Goal: Information Seeking & Learning: Learn about a topic

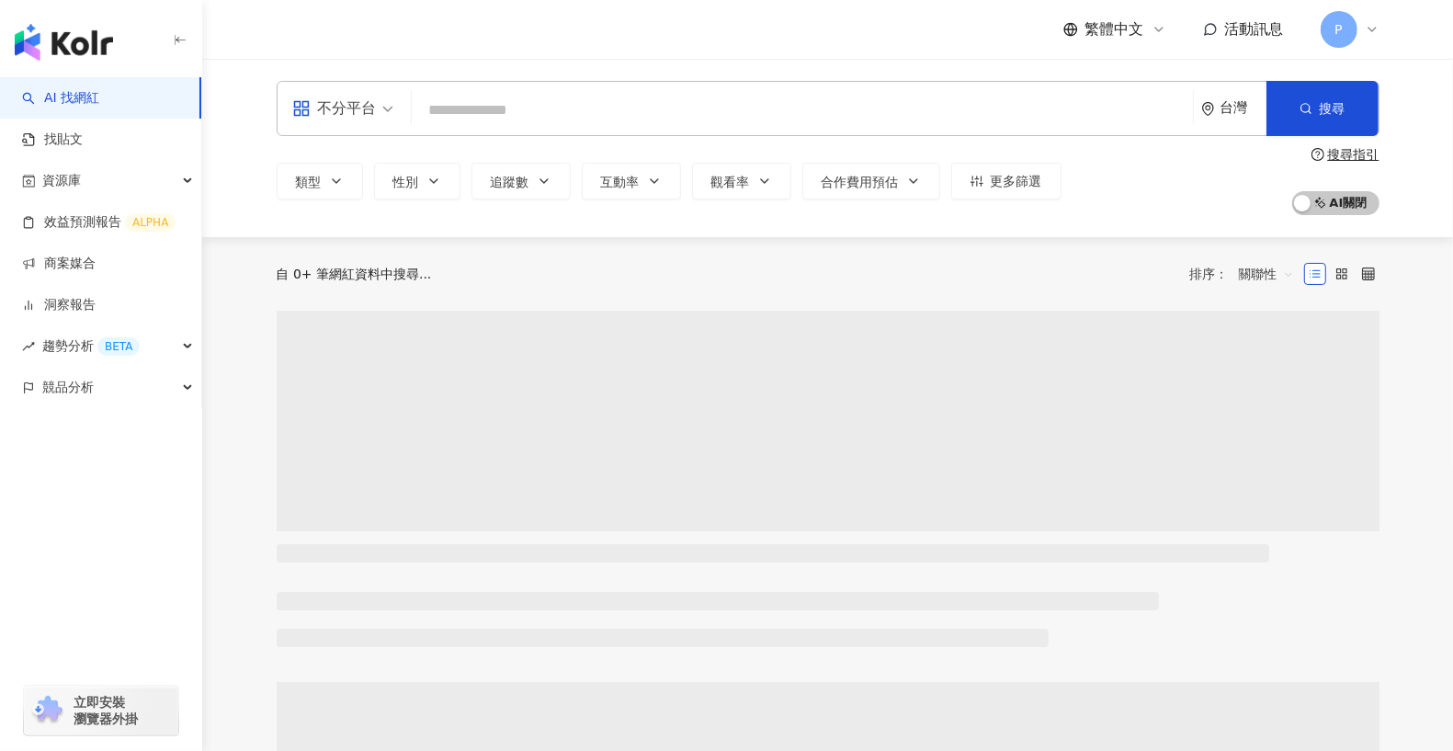
click at [613, 108] on input "search" at bounding box center [802, 110] width 767 height 35
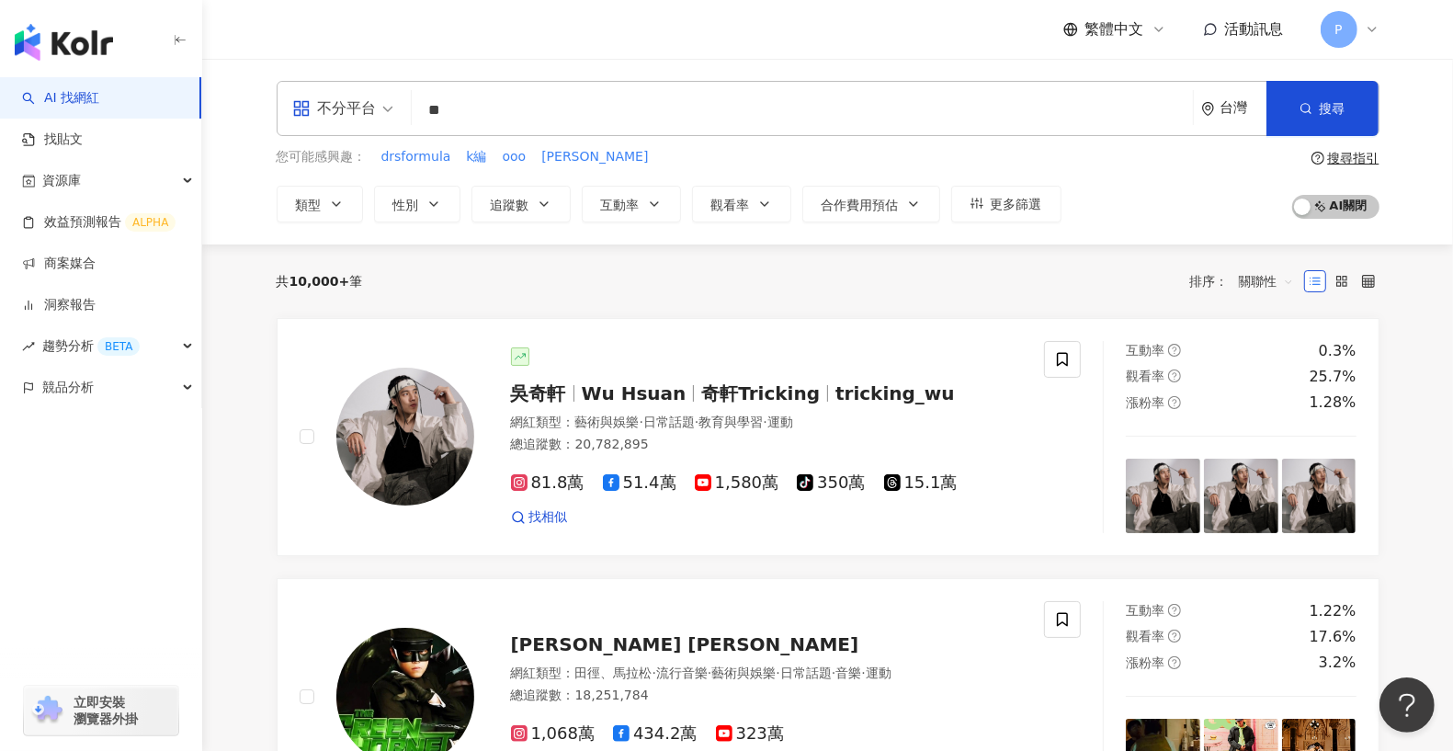
type input "*"
click at [578, 119] on input "**" at bounding box center [802, 110] width 767 height 35
type input "**"
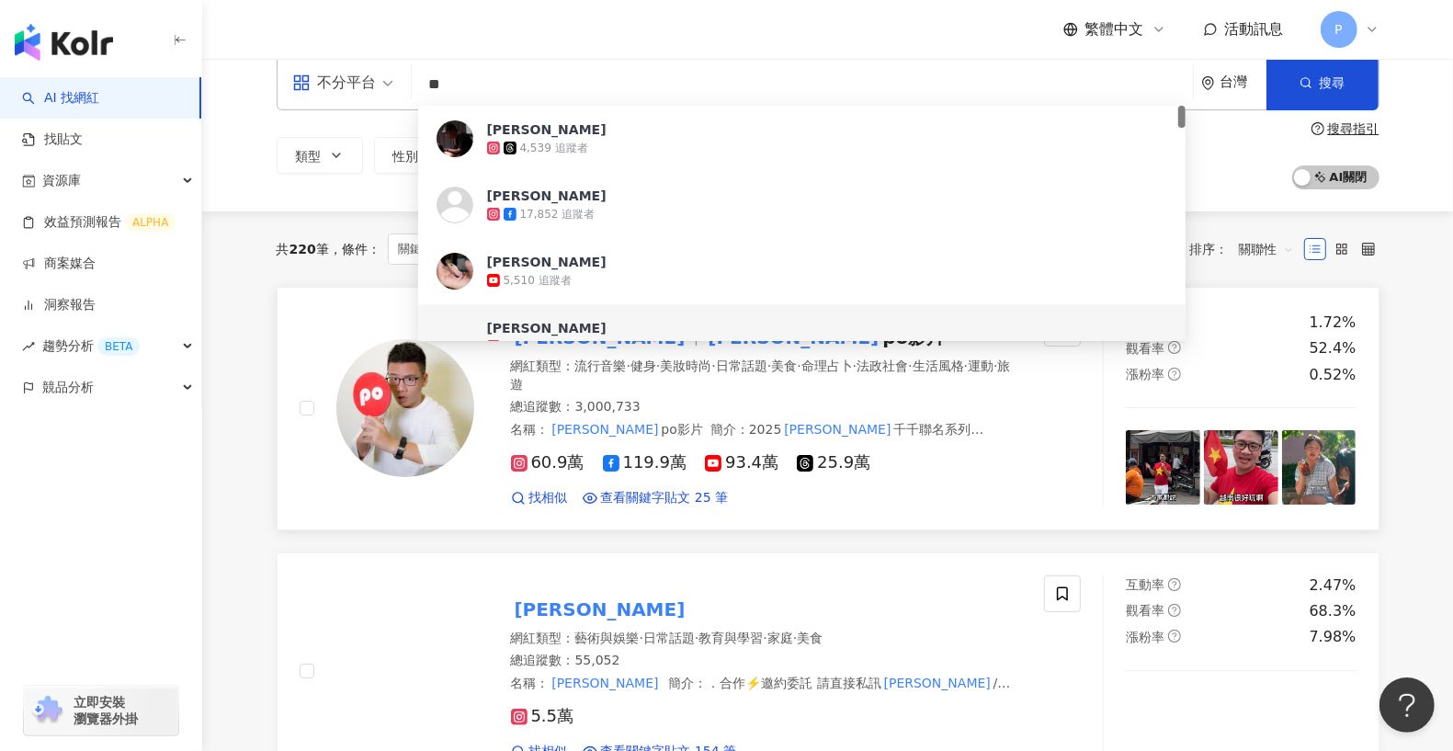
scroll to position [28, 0]
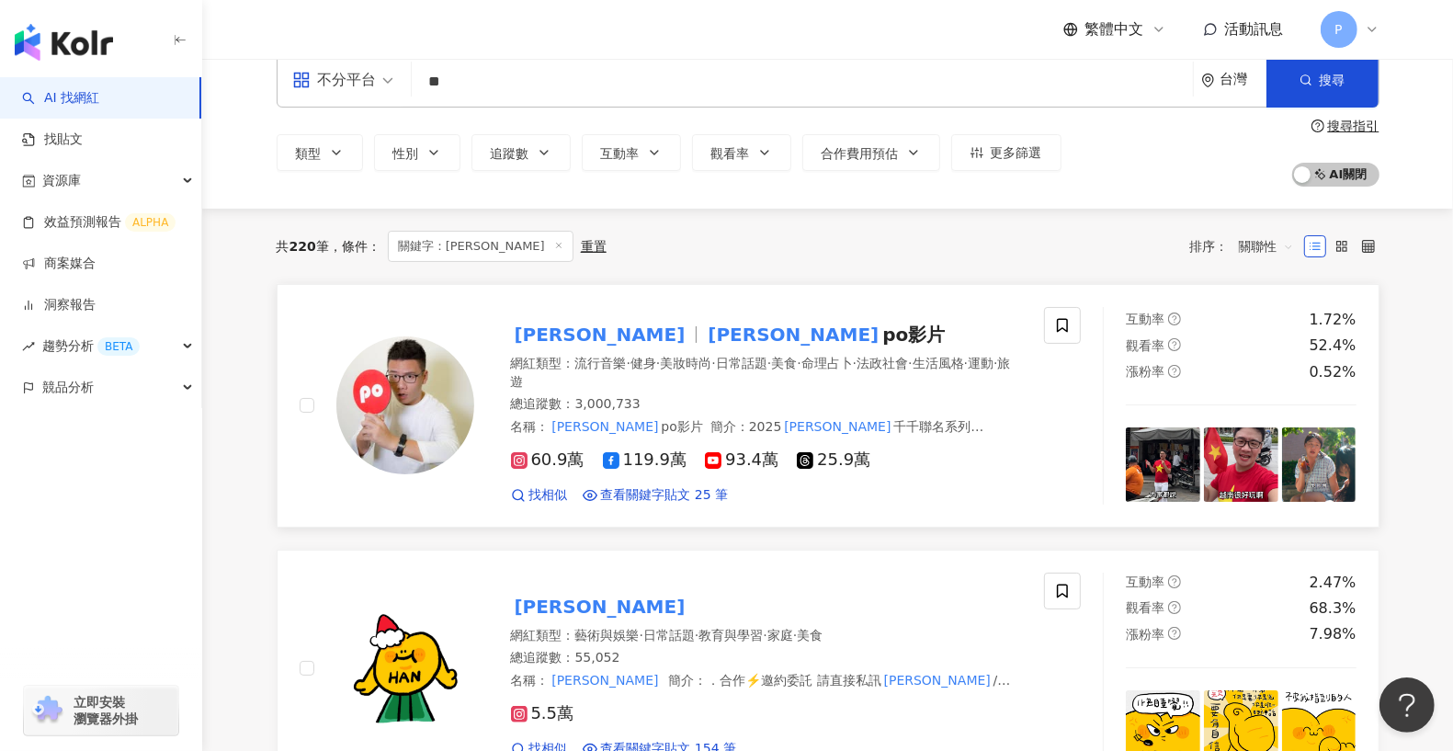
click at [383, 382] on img at bounding box center [405, 405] width 138 height 138
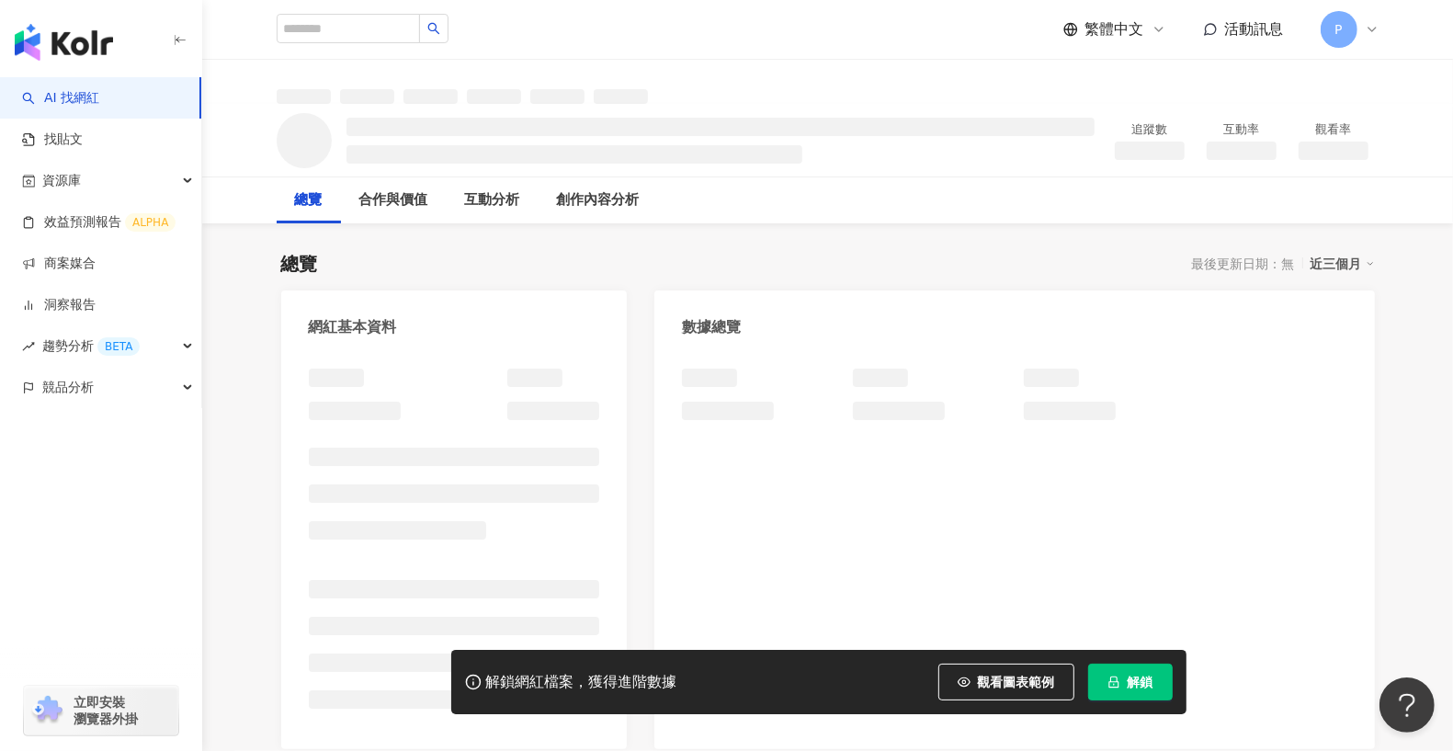
click at [1162, 677] on button "解鎖" at bounding box center [1130, 682] width 85 height 37
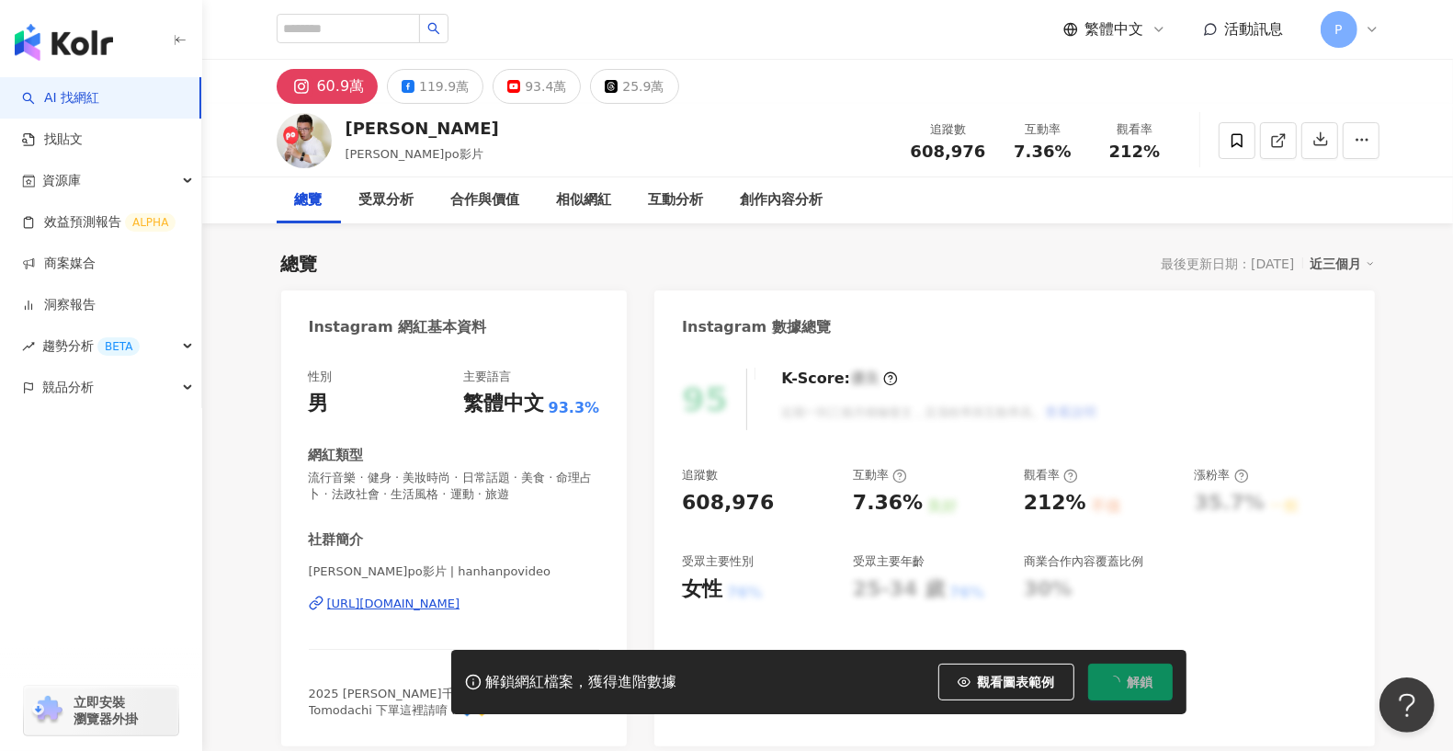
click at [1147, 688] on span "解鎖" at bounding box center [1141, 682] width 26 height 15
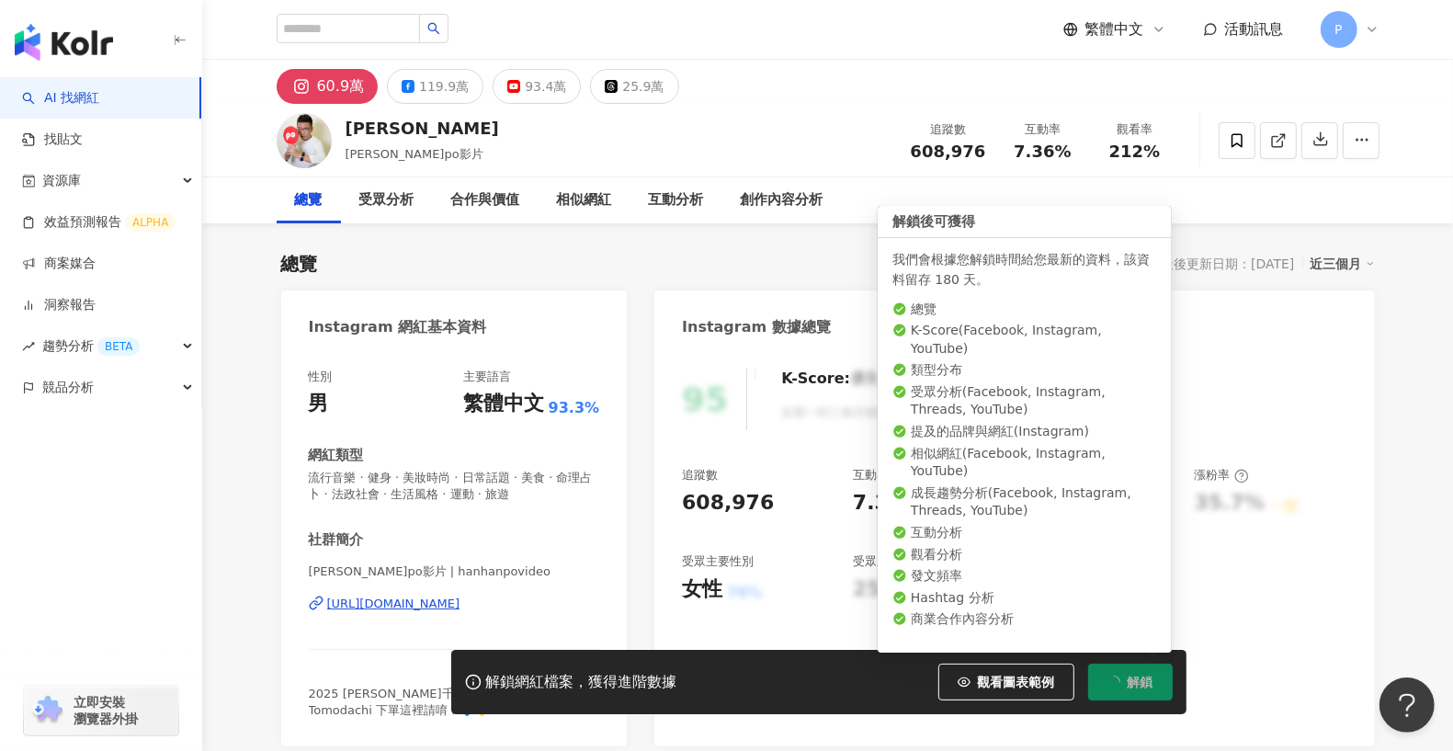
scroll to position [44, 0]
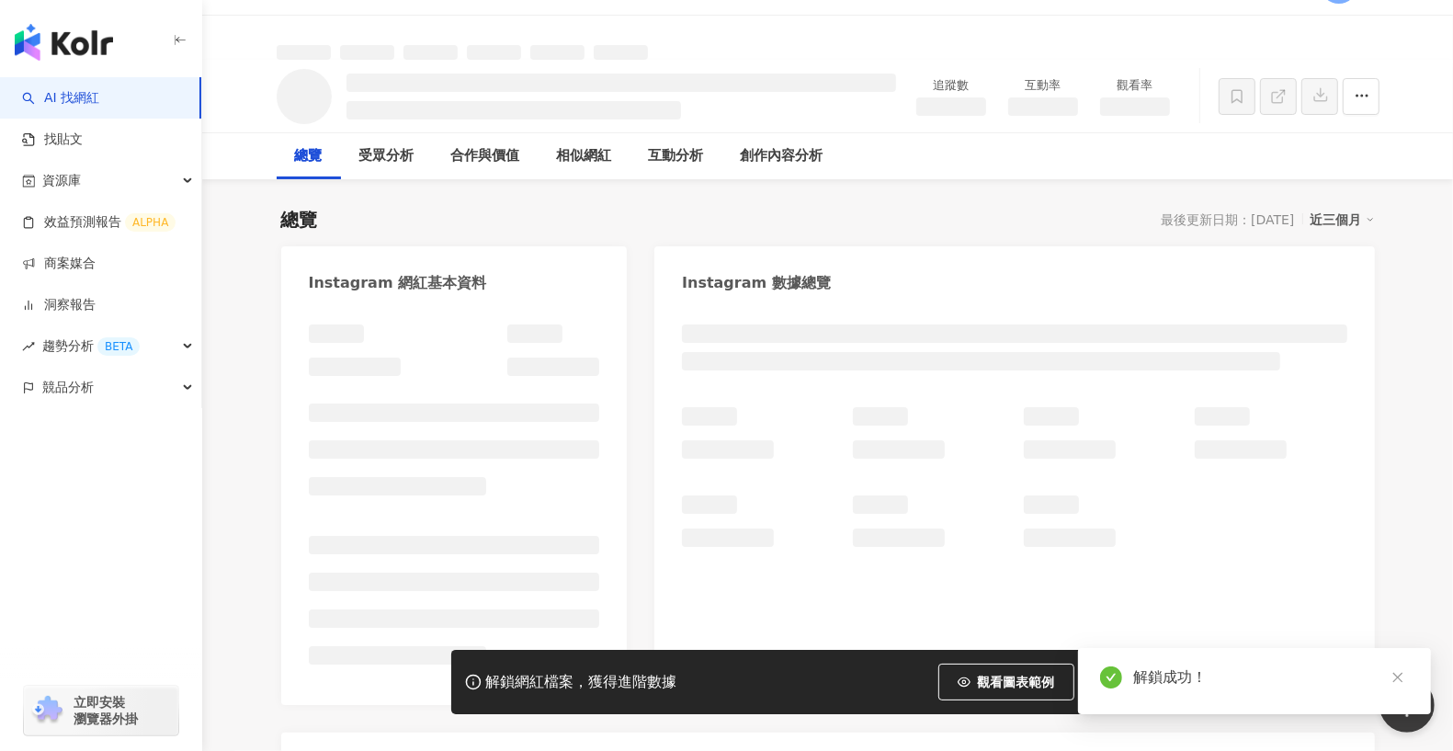
click at [1399, 676] on icon "close" at bounding box center [1398, 677] width 13 height 13
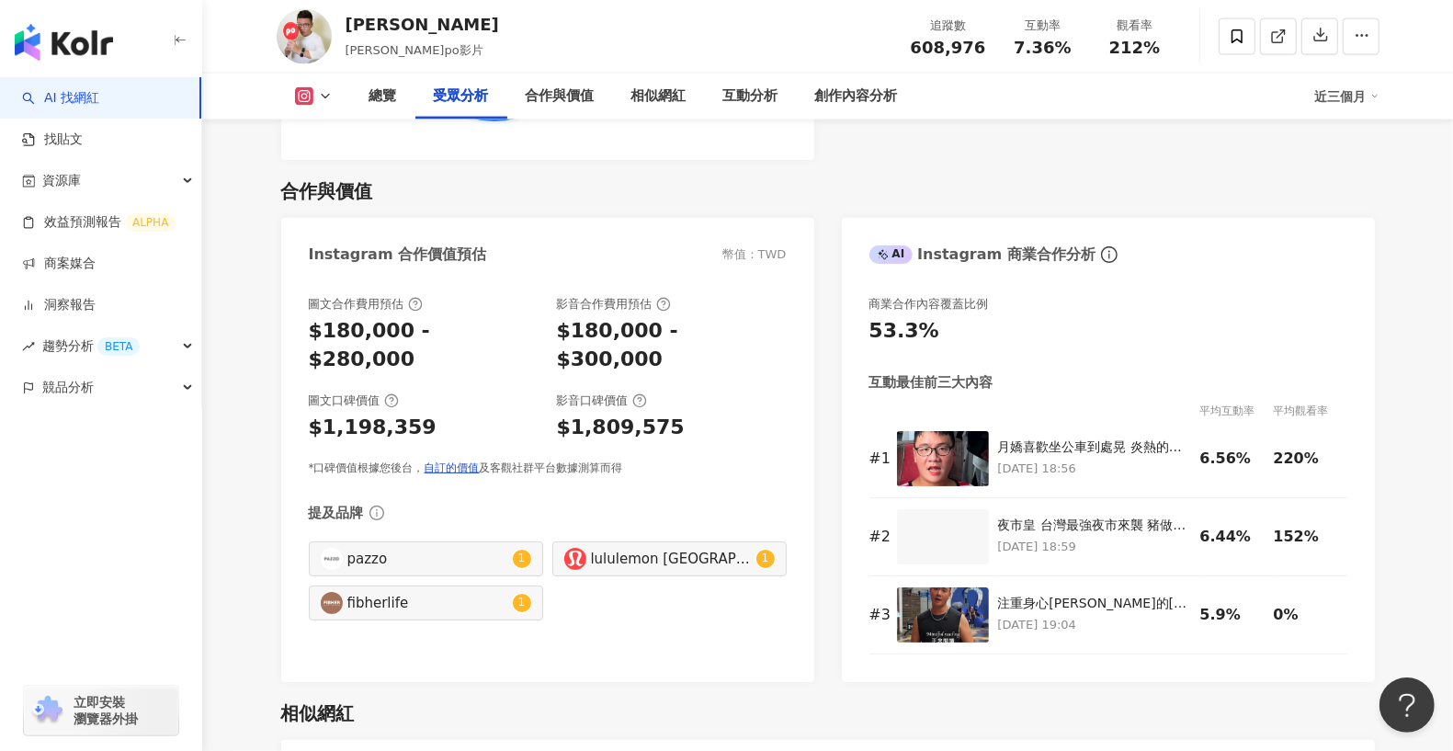
scroll to position [2313, 0]
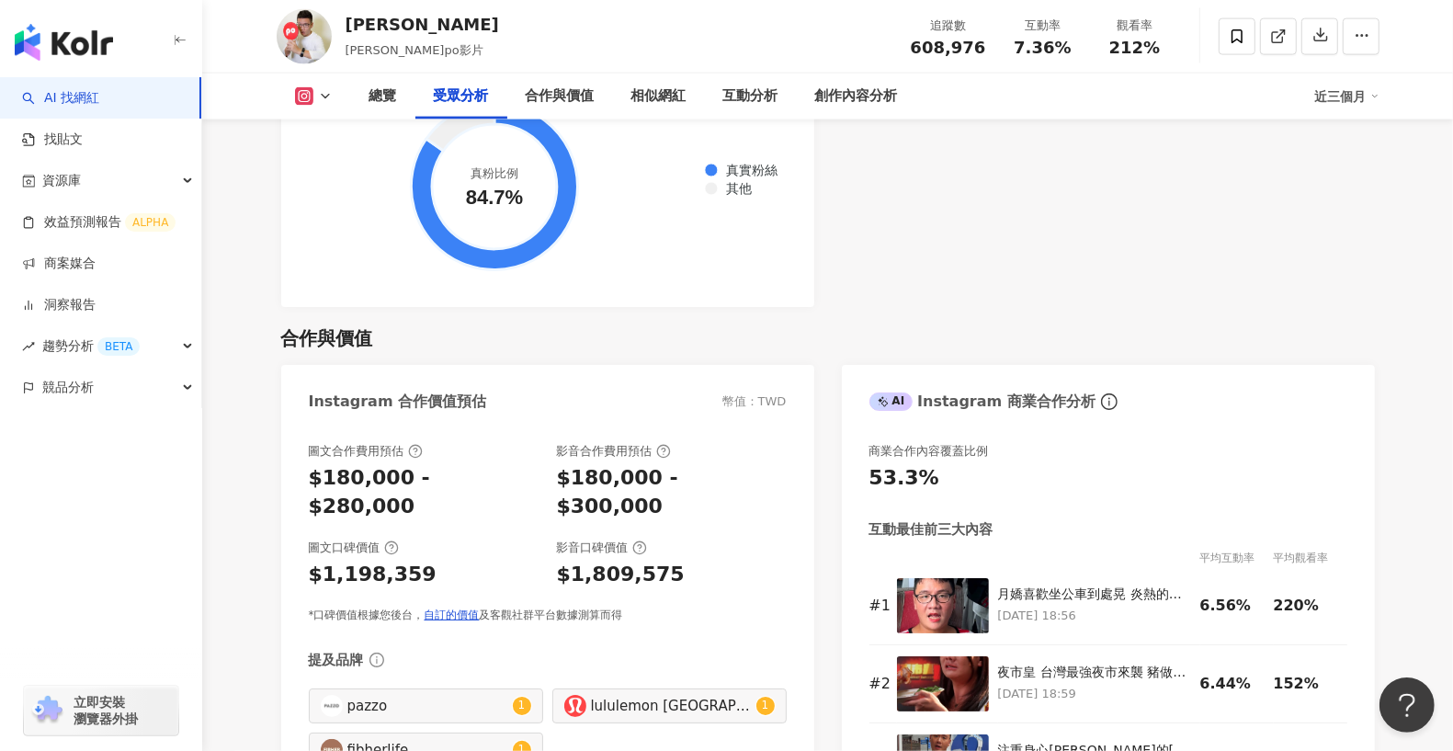
click at [314, 92] on button at bounding box center [314, 96] width 74 height 18
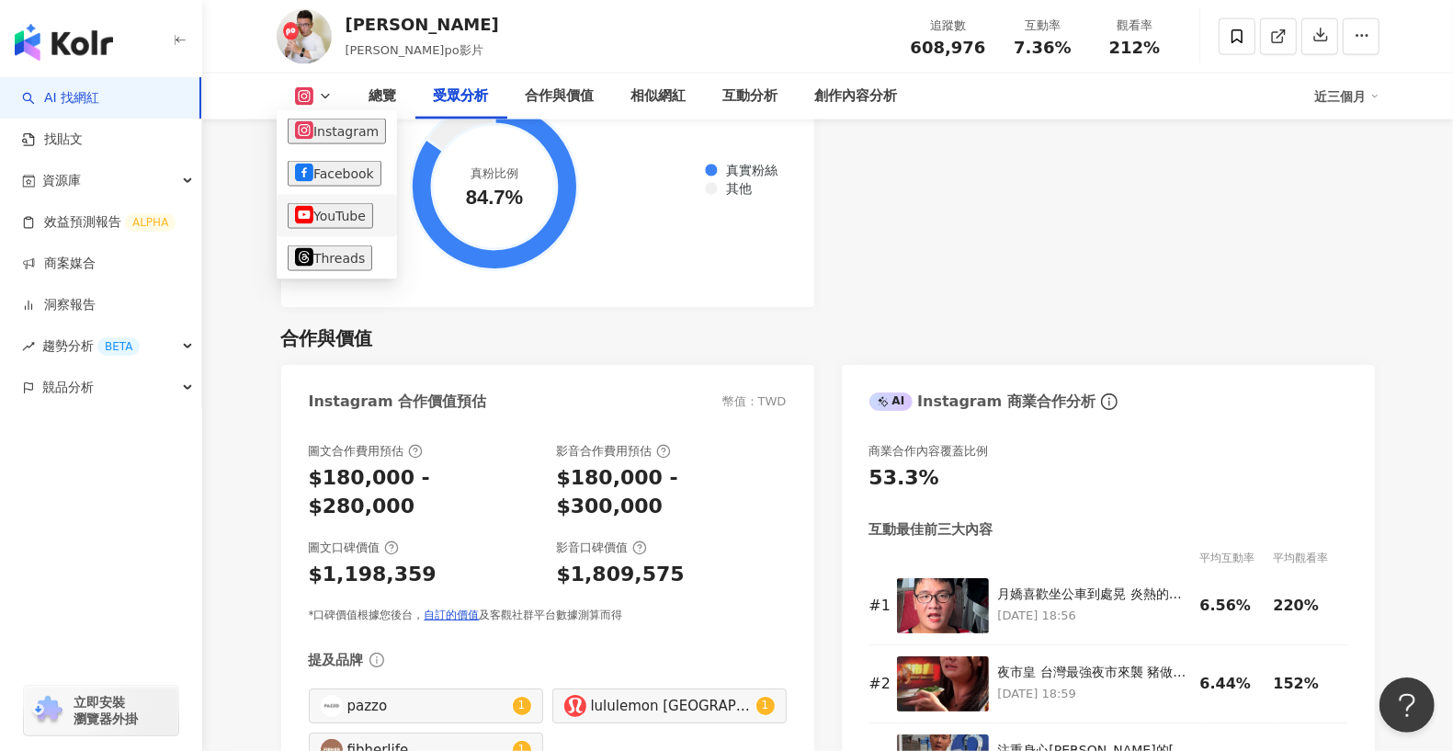
click at [335, 210] on button "YouTube" at bounding box center [330, 216] width 85 height 26
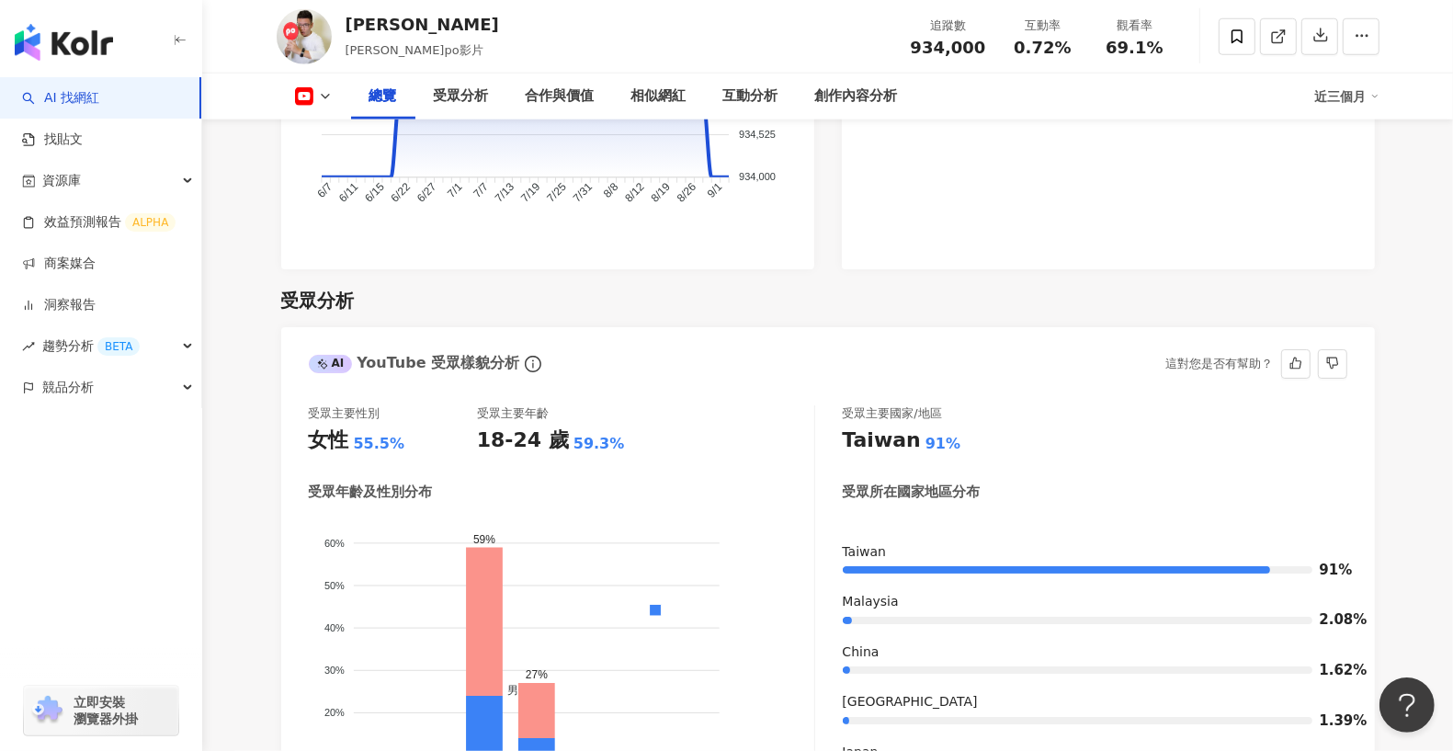
scroll to position [1478, 0]
drag, startPoint x: 298, startPoint y: 431, endPoint x: 644, endPoint y: 452, distance: 347.2
click at [623, 454] on div "受眾主要性別 女性 55.5% 受眾主要年齡 18-24 歲 59.3% 受眾年齡及性別分布 男性 女性 60% 60% 50% 50% 40% 40% 30…" at bounding box center [828, 630] width 1094 height 484
click at [687, 447] on div "受眾主要性別 女性 55.5% 受眾主要年齡 18-24 歲 59.3% 受眾年齡及性別分布 男性 女性 60% 60% 50% 50% 40% 40% 30…" at bounding box center [562, 625] width 506 height 438
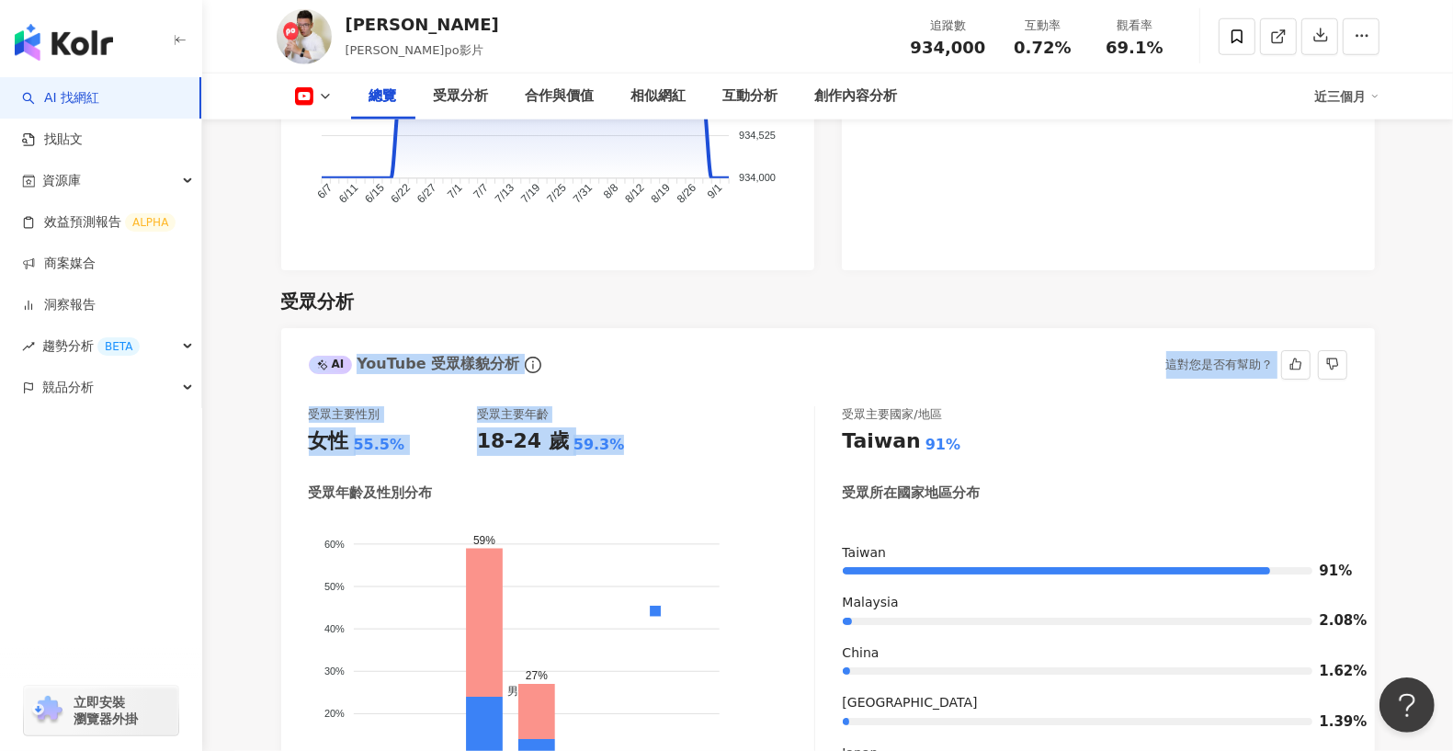
drag, startPoint x: 475, startPoint y: 440, endPoint x: 315, endPoint y: 359, distance: 179.2
click at [315, 359] on div "AI YouTube 受眾樣貌分析 這對您是否有幫助？ 受眾主要性別 女性 55.5% 受眾主要年齡 18-24 歲 59.3% 受眾年齡及性別分布 男性 女…" at bounding box center [828, 600] width 1094 height 544
click at [702, 412] on div "受眾主要性別 女性 55.5% 受眾主要年齡 18-24 歲 59.3%" at bounding box center [562, 431] width 506 height 50
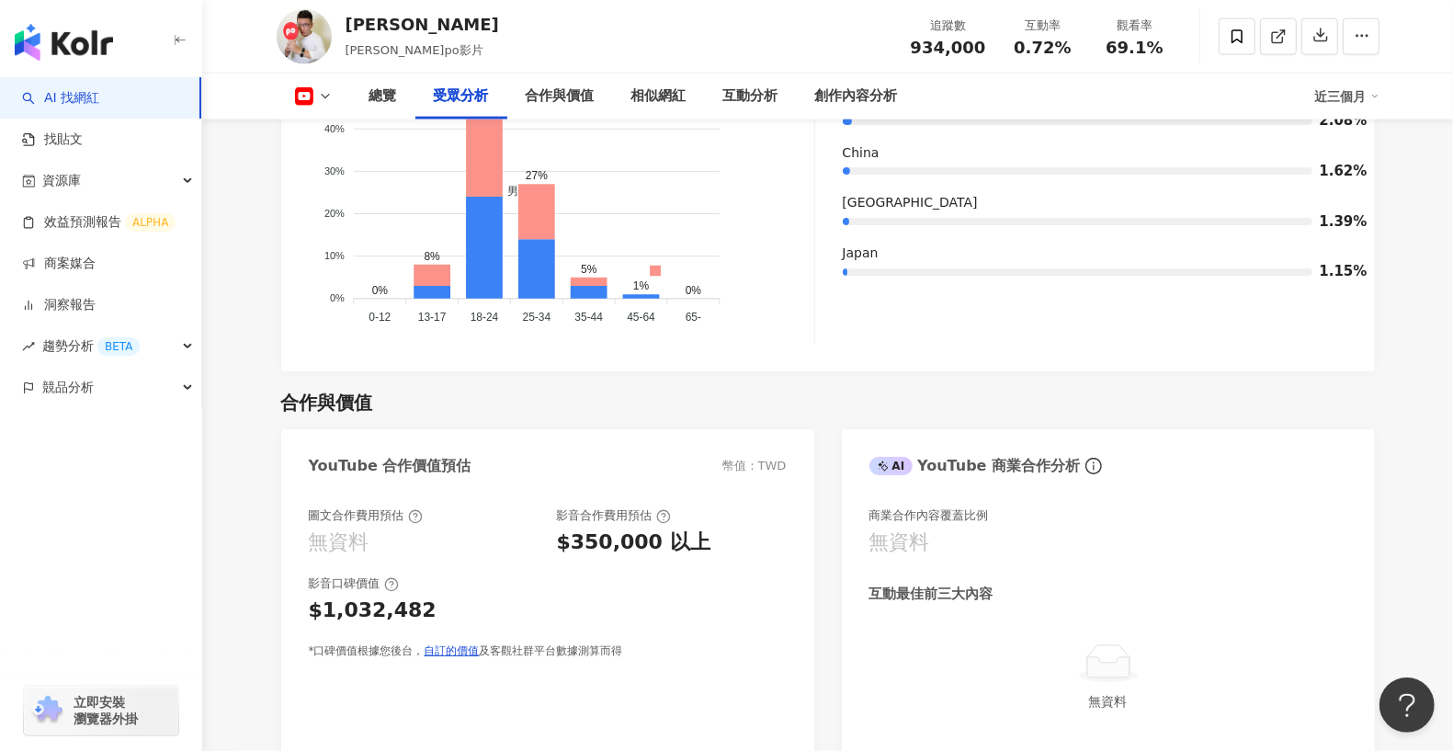
scroll to position [1990, 0]
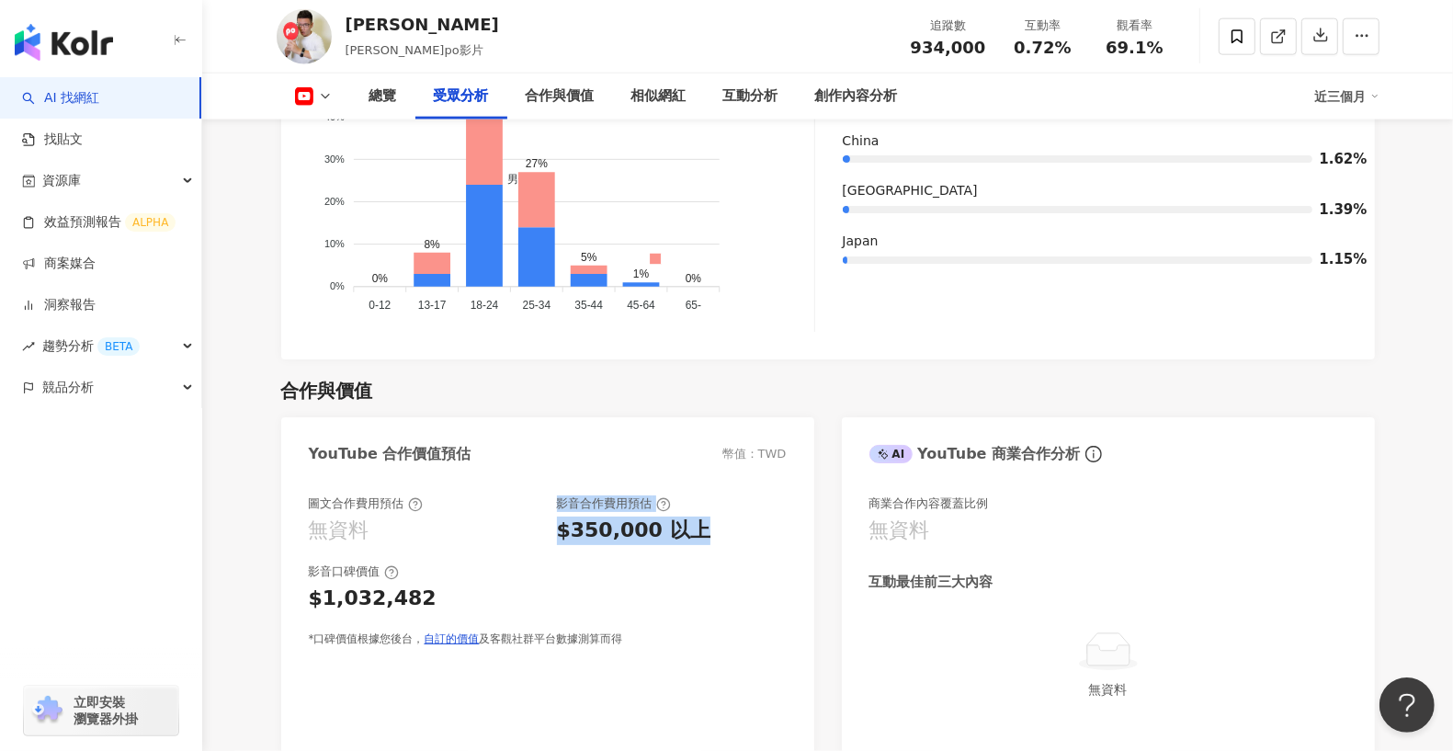
drag, startPoint x: 533, startPoint y: 508, endPoint x: 720, endPoint y: 524, distance: 187.2
click at [720, 524] on div "圖文合作費用預估 無資料 影音合作費用預估 $350,000 以上" at bounding box center [548, 520] width 478 height 50
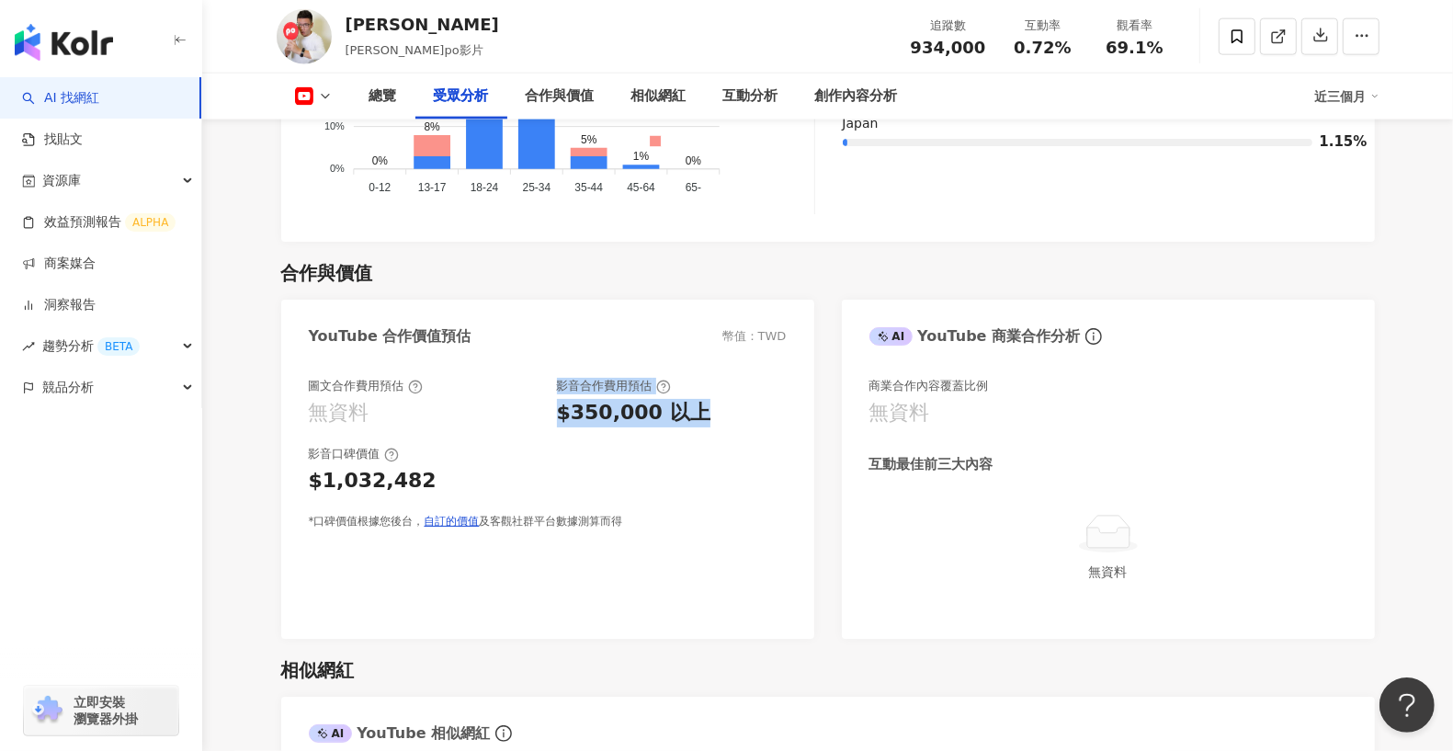
scroll to position [2115, 0]
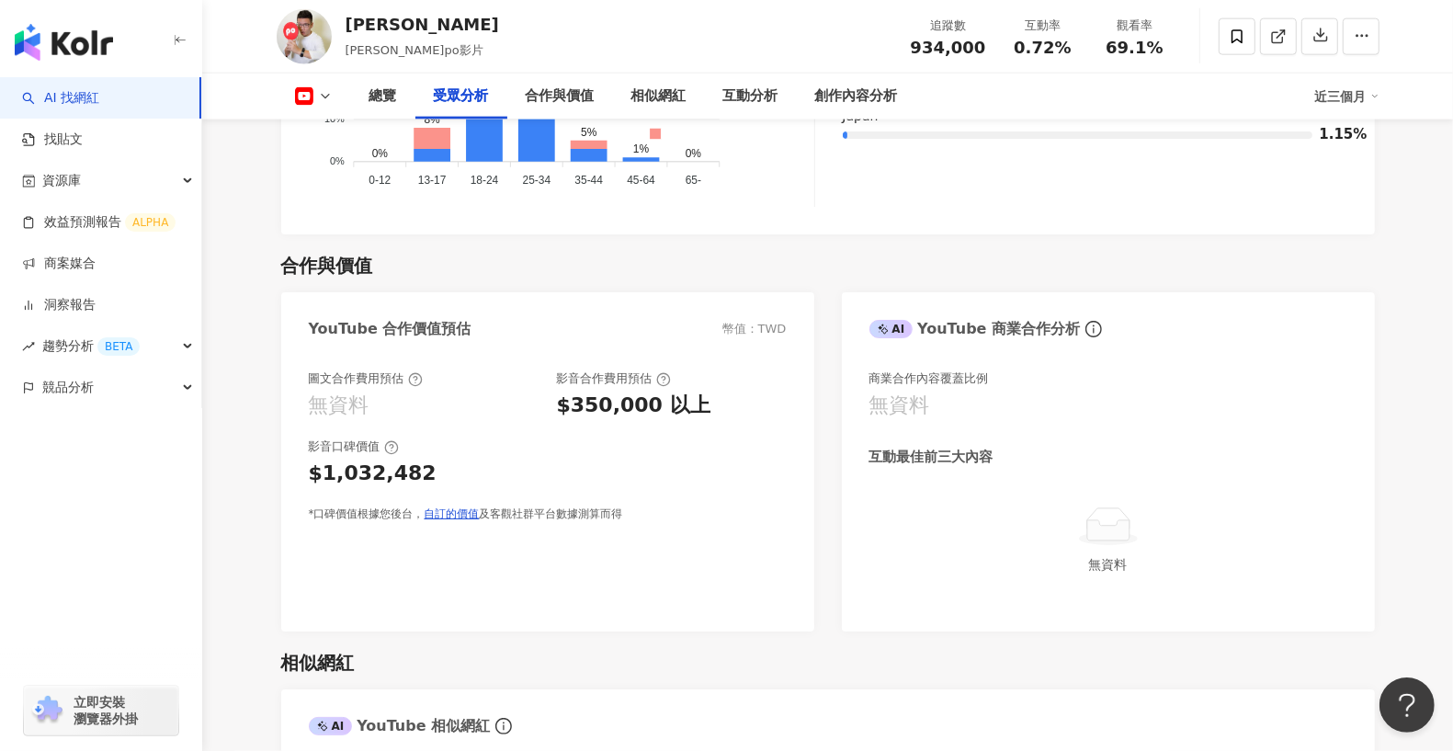
click at [595, 419] on div "圖文合作費用預估 無資料 影音合作費用預估 $350,000 以上 影音口碑價值 $1,032,482 *口碑價值根據您後台， 自訂的價值 及客觀社群平台數據…" at bounding box center [548, 446] width 478 height 152
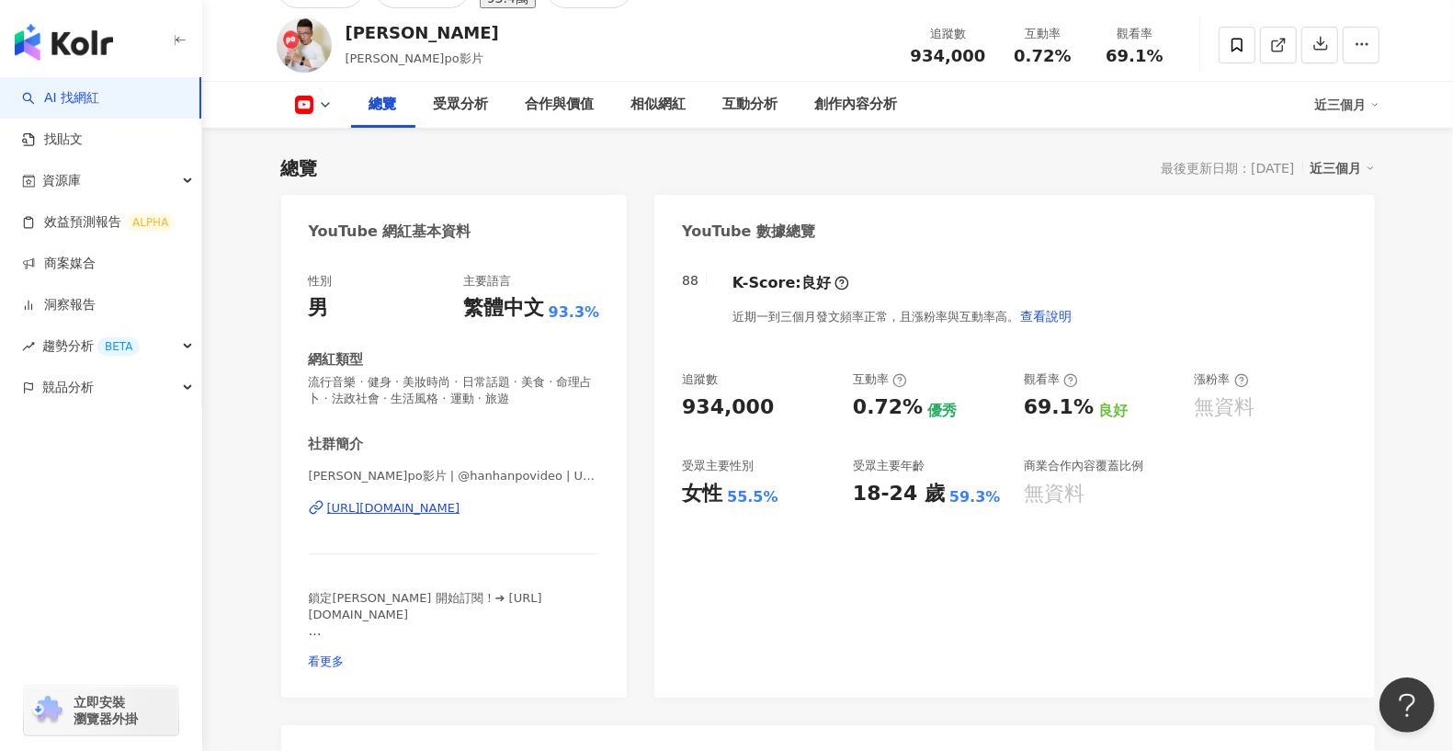
scroll to position [97, 0]
drag, startPoint x: 767, startPoint y: 493, endPoint x: 1000, endPoint y: 517, distance: 233.9
click at [1000, 517] on div "88 K-Score : 良好 近期一到三個月發文頻率正常，且漲粉率與互動率高。 查看說明 追蹤數 934,000 互動率 0.72% 優秀 觀看率 69.1…" at bounding box center [1014, 475] width 720 height 443
click at [1064, 552] on div "88 K-Score : 良好 近期一到三個月發文頻率正常，且漲粉率與互動率高。 查看說明 追蹤數 934,000 互動率 0.72% 優秀 觀看率 69.1…" at bounding box center [1014, 475] width 720 height 443
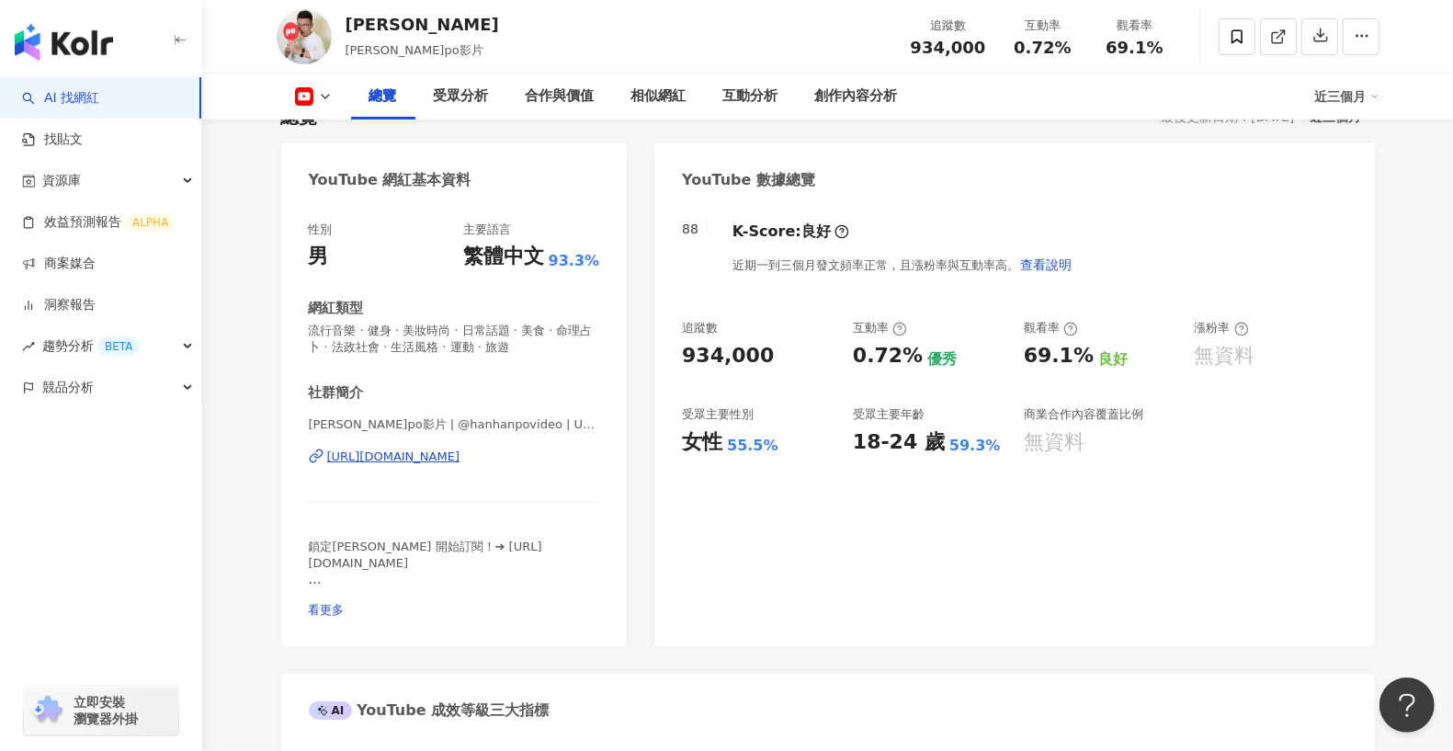
scroll to position [130, 0]
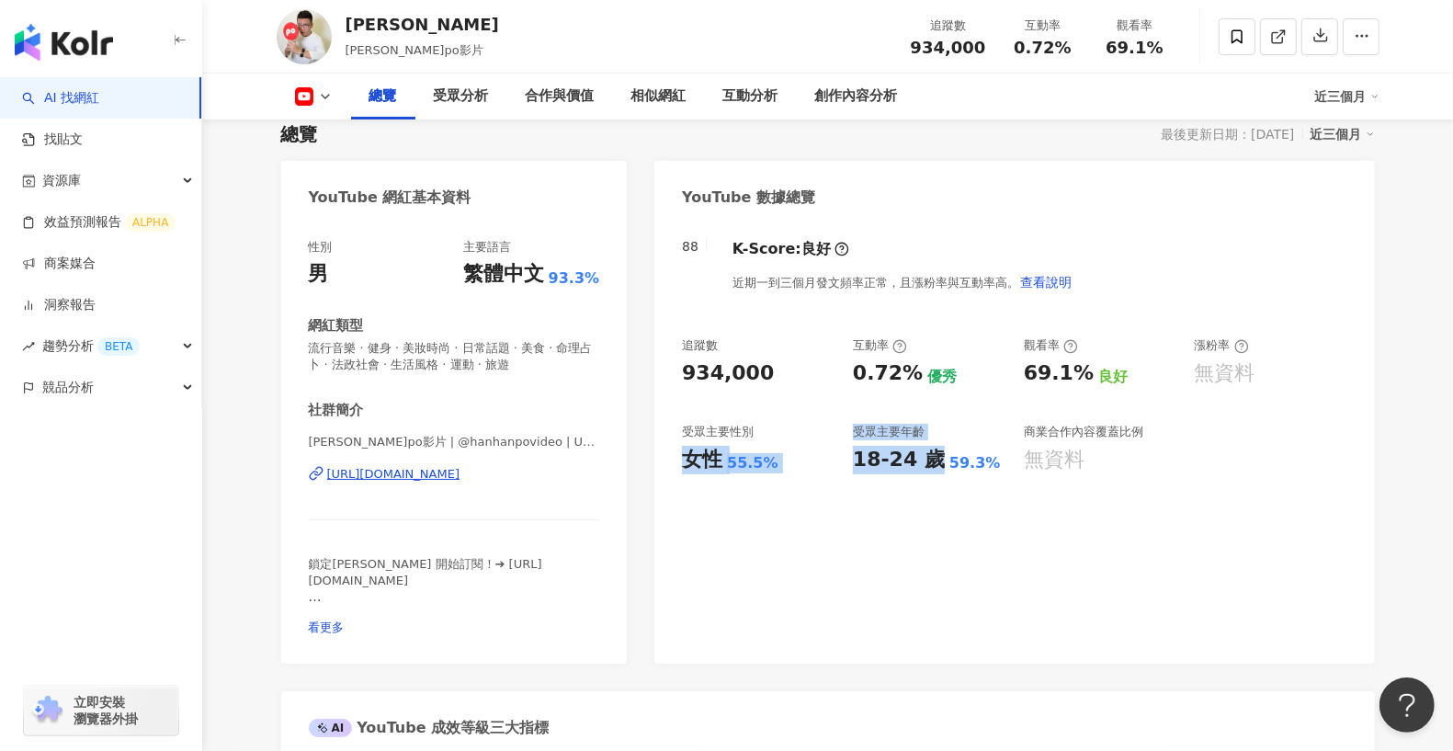
drag, startPoint x: 670, startPoint y: 457, endPoint x: 949, endPoint y: 481, distance: 280.4
click at [945, 481] on div "88 K-Score : 良好 近期一到三個月發文頻率正常，且漲粉率與互動率高。 查看說明 追蹤數 934,000 互動率 0.72% 優秀 觀看率 69.1…" at bounding box center [1014, 442] width 720 height 443
click at [1017, 489] on div "88 K-Score : 良好 近期一到三個月發文頻率正常，且漲粉率與互動率高。 查看說明 追蹤數 934,000 互動率 0.72% 優秀 觀看率 69.1…" at bounding box center [1014, 442] width 720 height 443
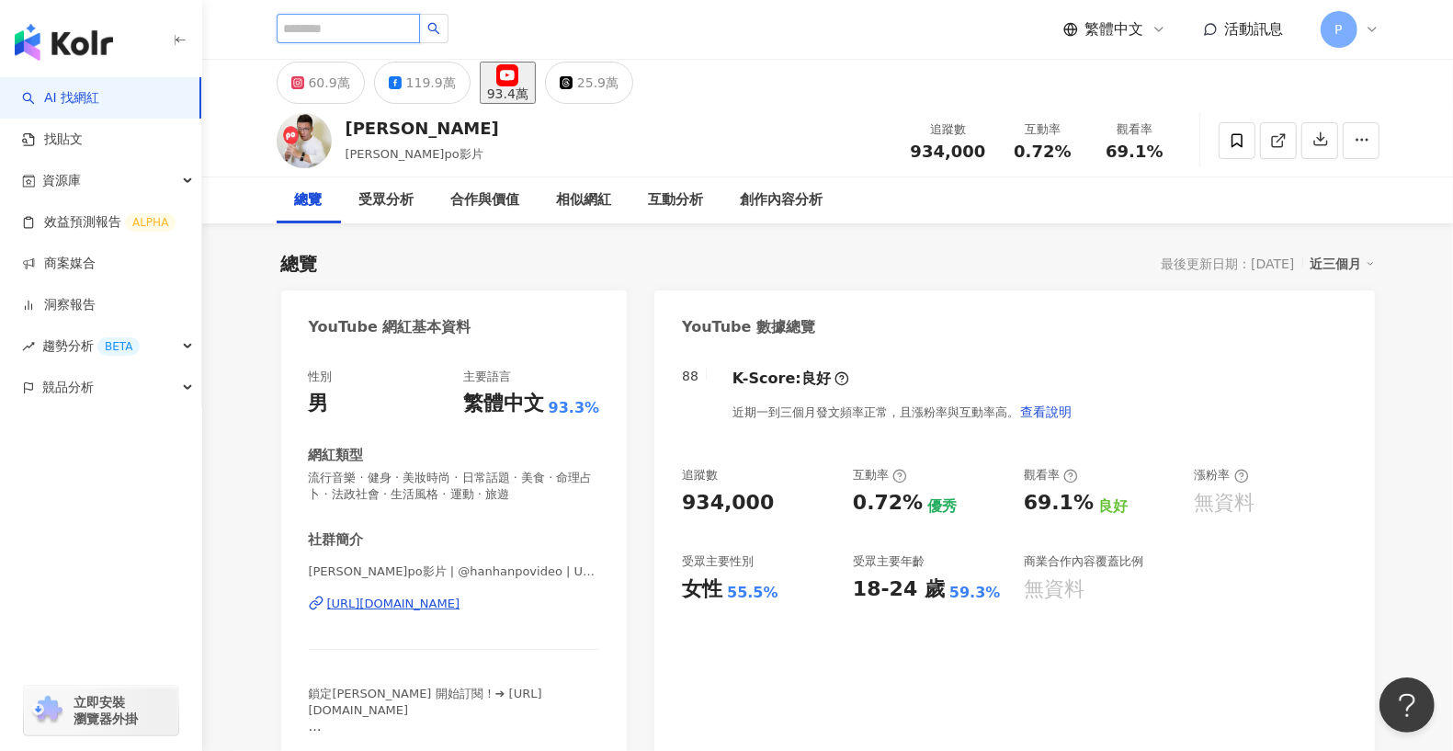
click at [357, 31] on input "search" at bounding box center [348, 28] width 143 height 29
type input "*"
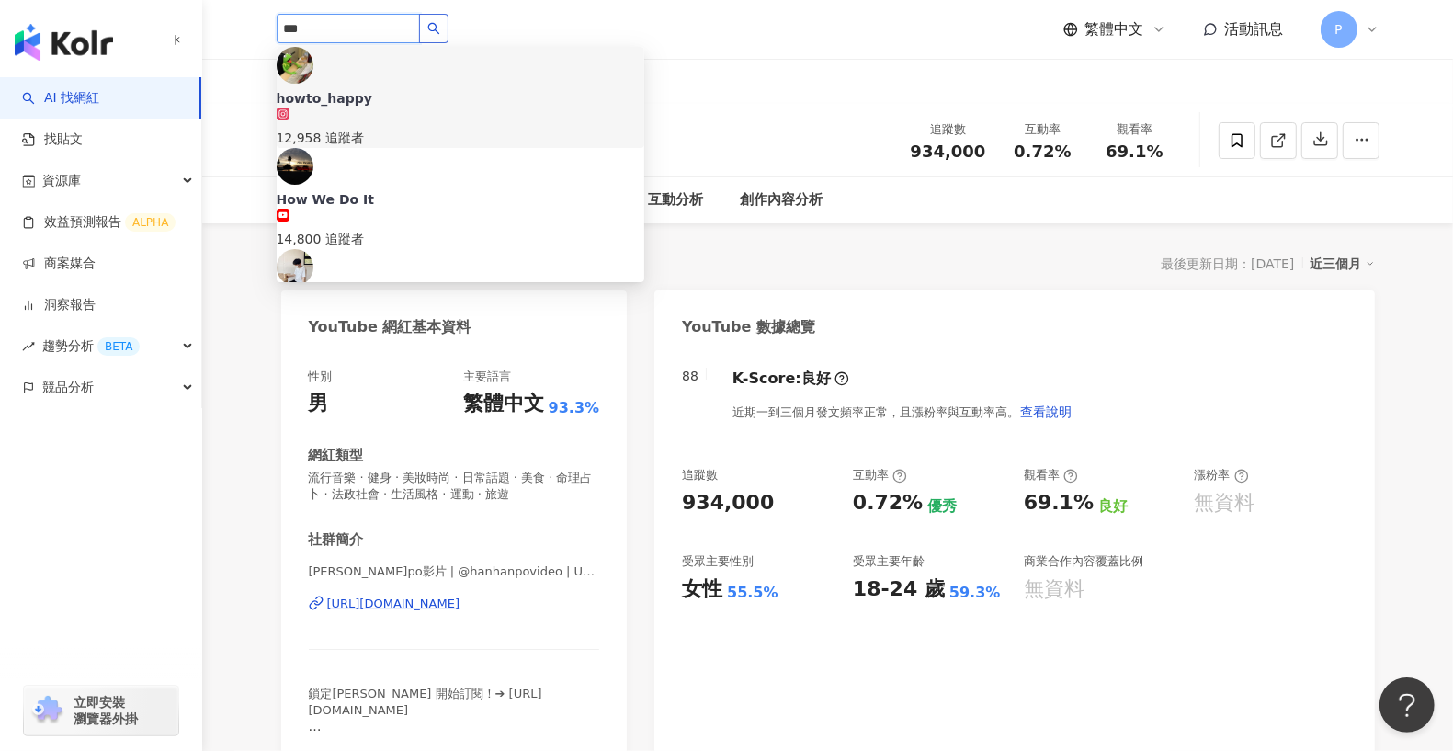
type input "***"
click at [449, 19] on span "*** howto_happy 12,958 追蹤者 How We Do It 14,800 追蹤者 Howie 4,085 追蹤者 Howard 8,931…" at bounding box center [387, 29] width 221 height 31
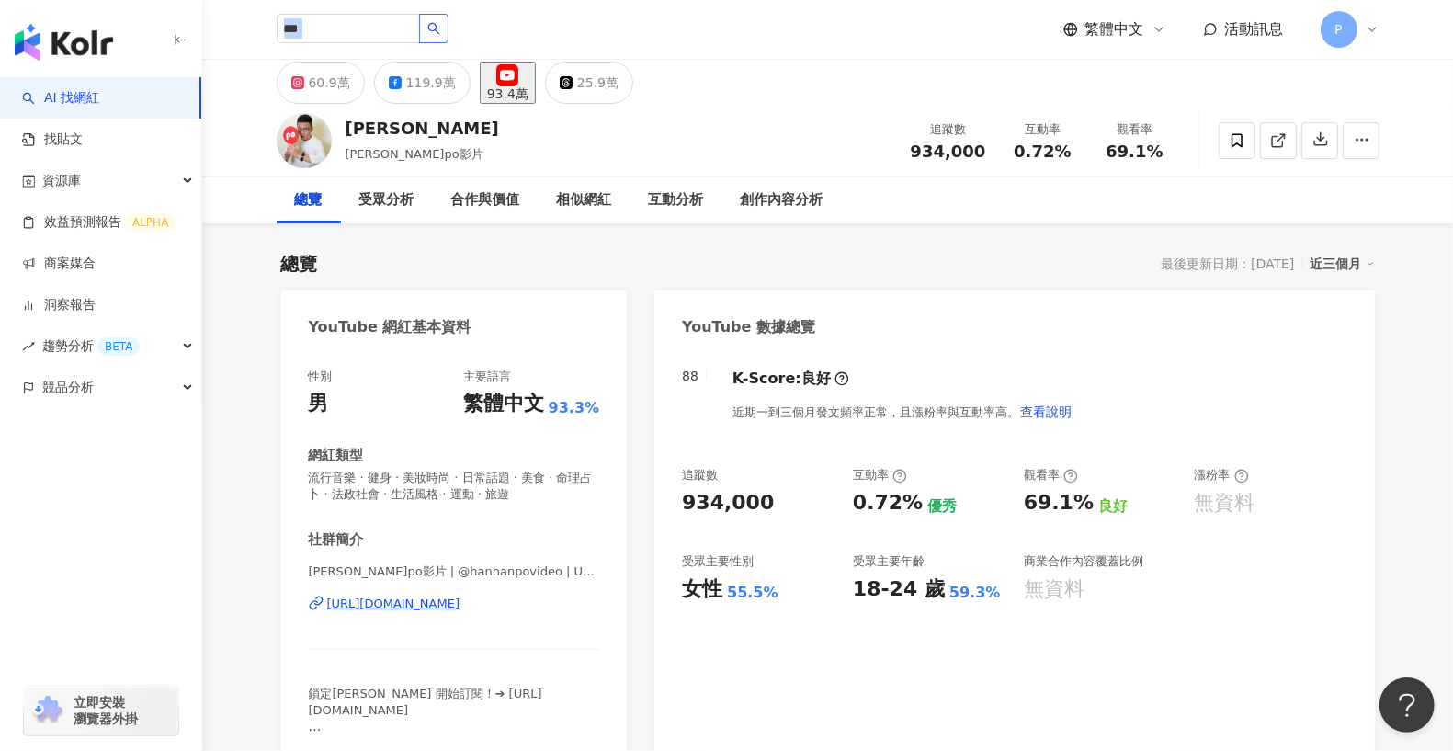
click at [449, 20] on button "button" at bounding box center [433, 28] width 29 height 29
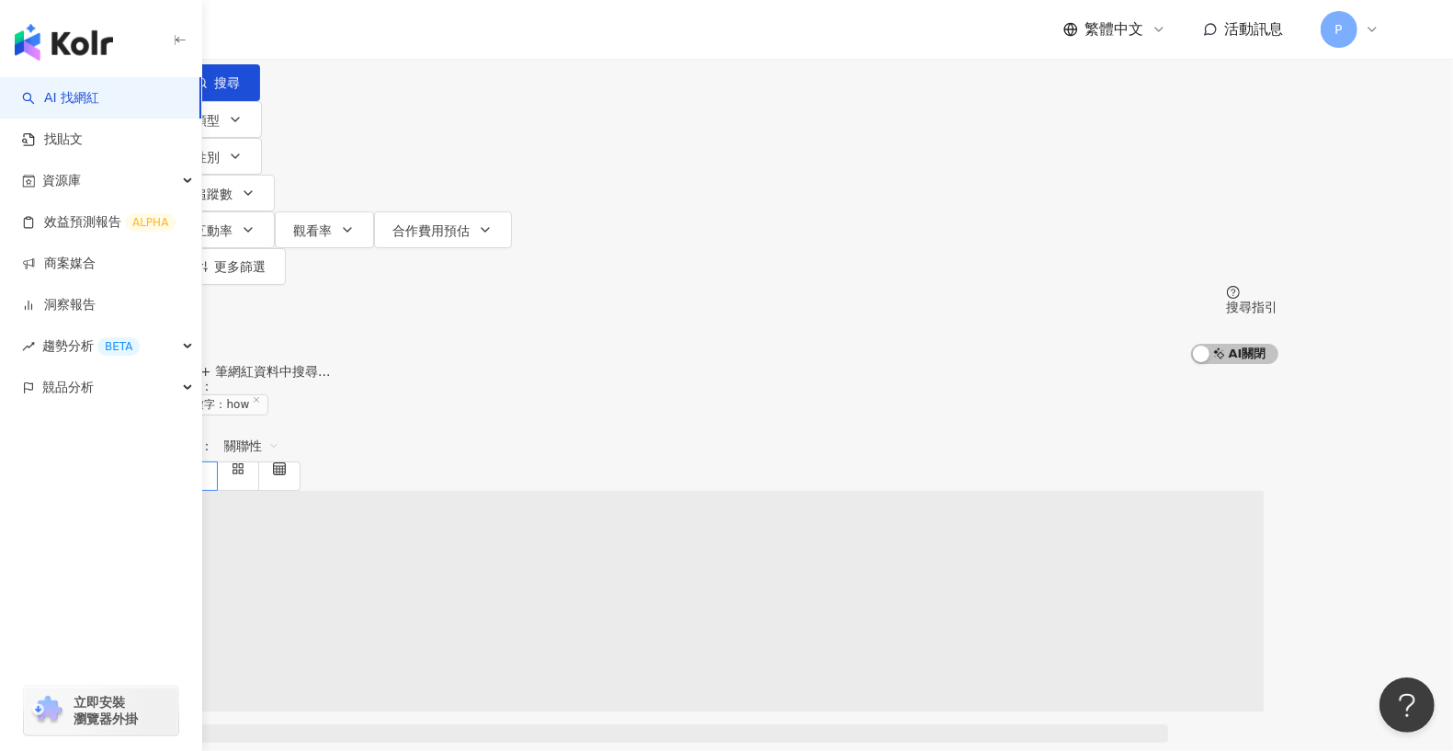
click at [443, 35] on input "***" at bounding box center [368, 17] width 149 height 35
type input "******"
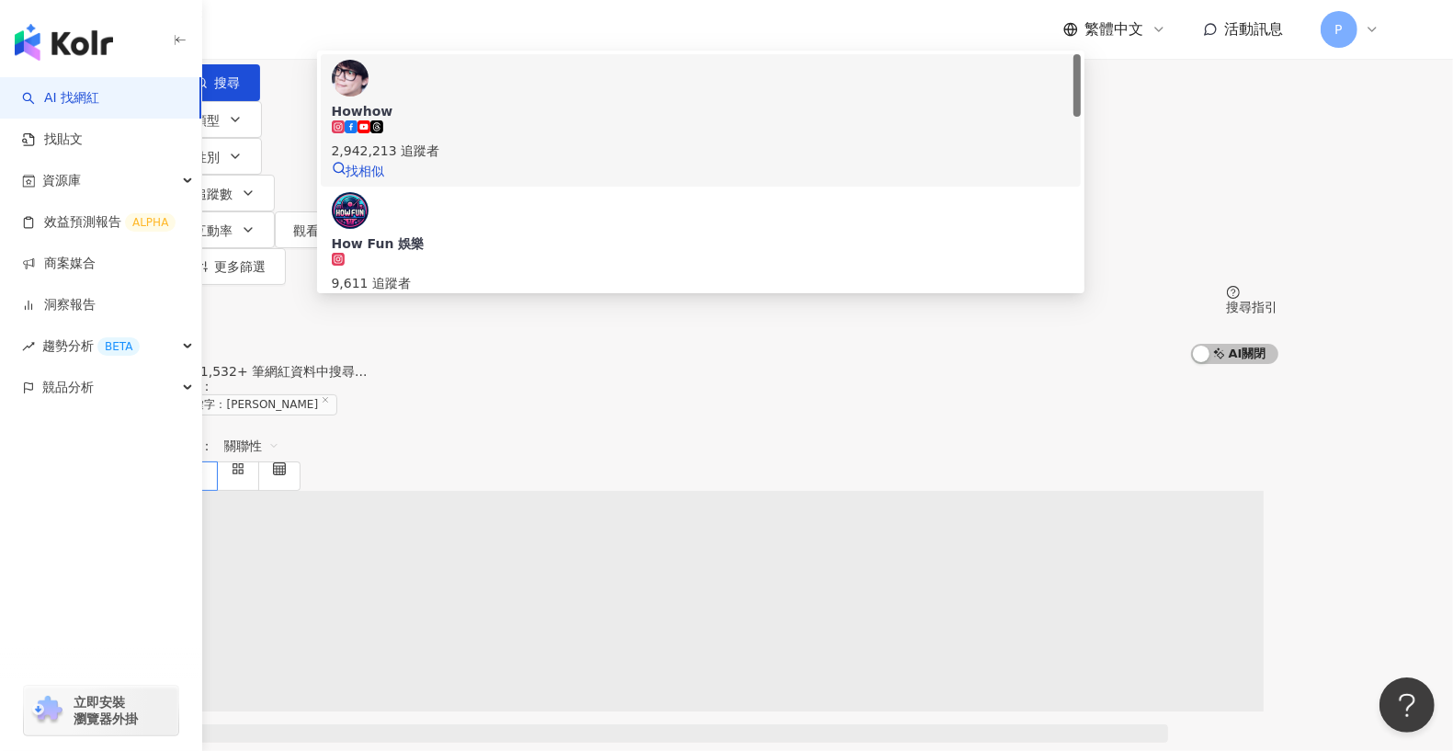
click at [590, 120] on span "Howhow" at bounding box center [701, 111] width 739 height 18
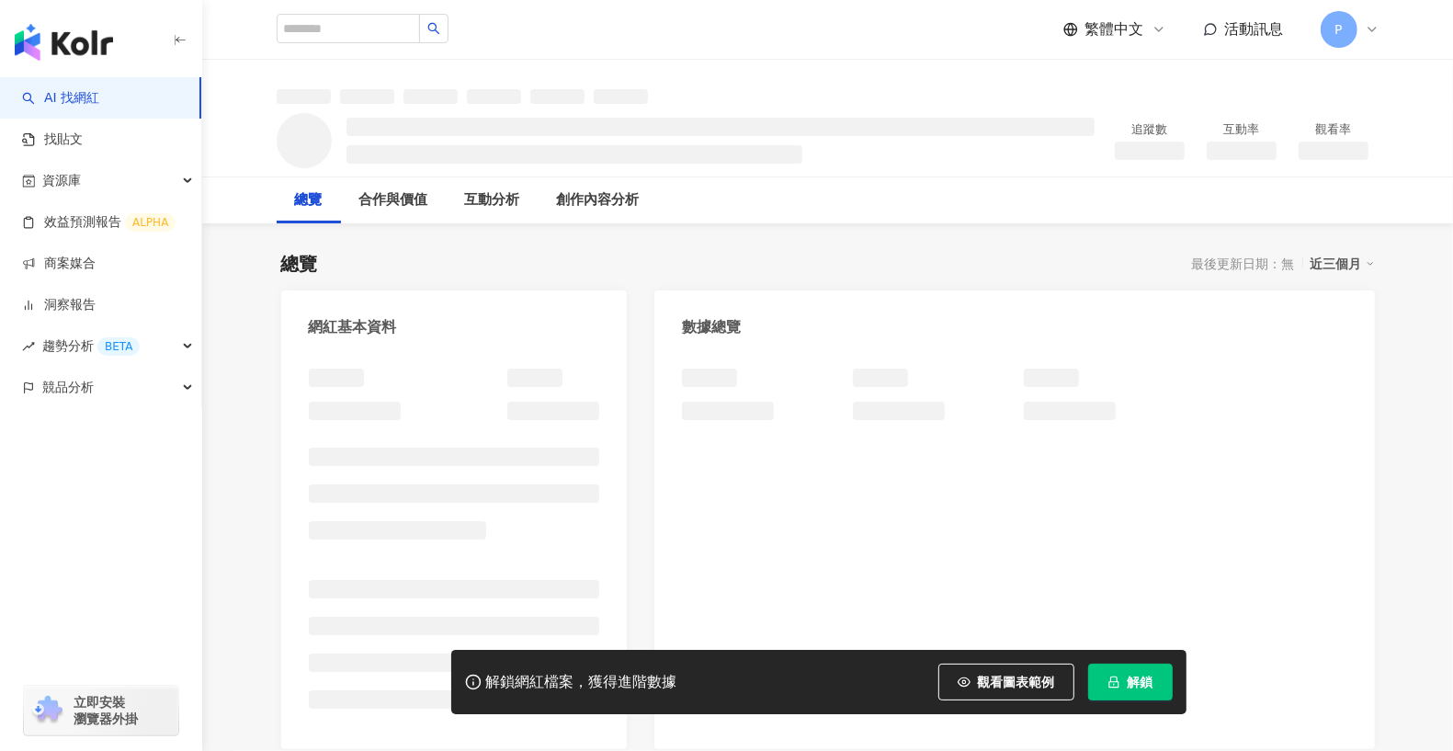
click at [1141, 688] on span "解鎖" at bounding box center [1141, 682] width 26 height 15
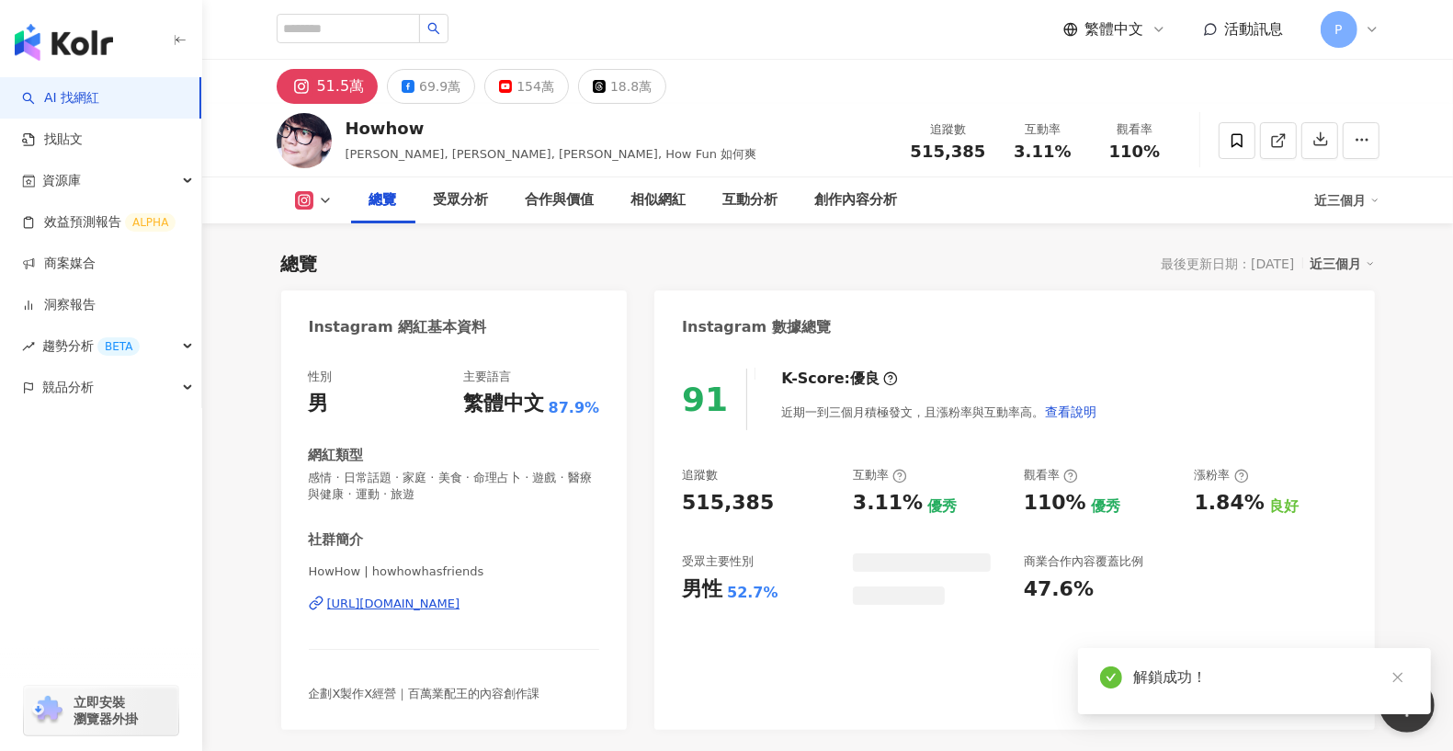
click at [501, 81] on icon at bounding box center [505, 86] width 13 height 13
click at [525, 91] on div "154萬" at bounding box center [536, 87] width 38 height 26
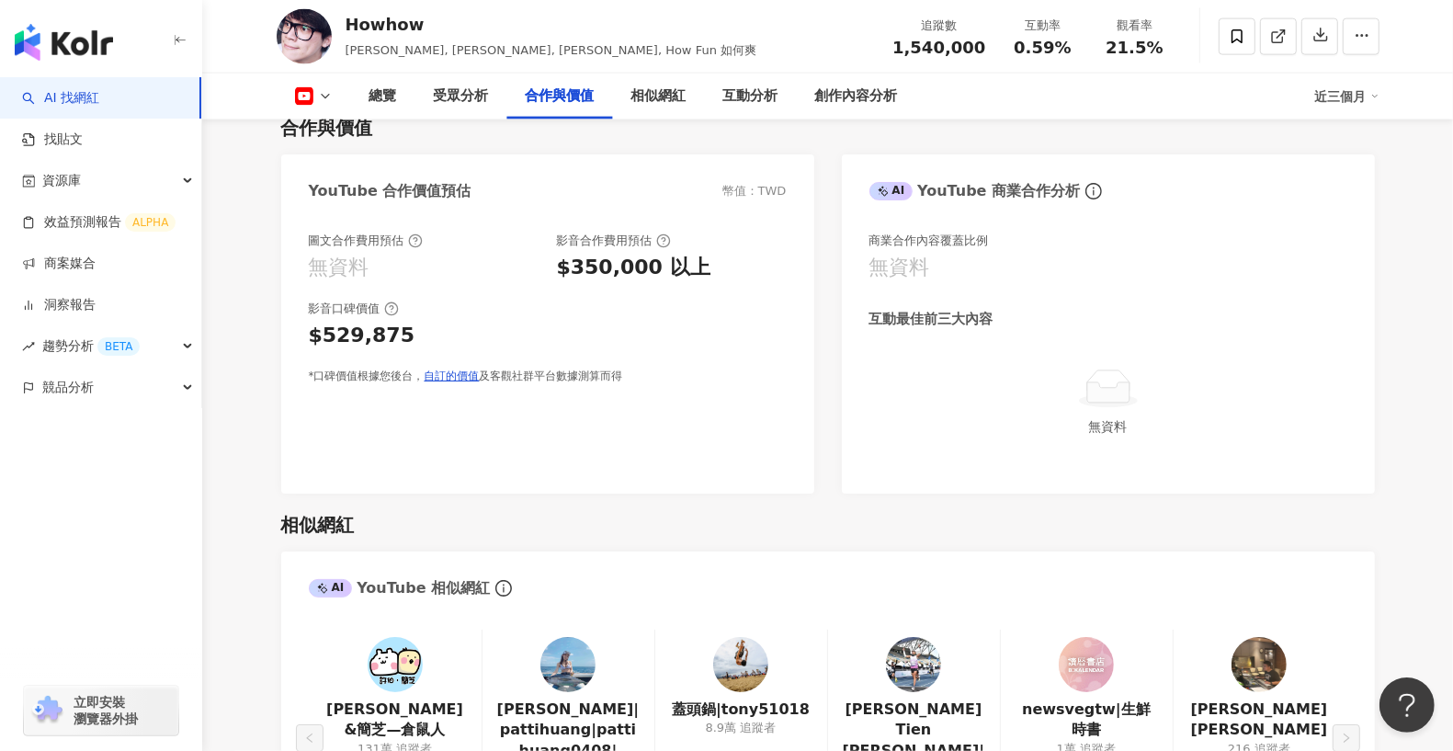
scroll to position [2170, 0]
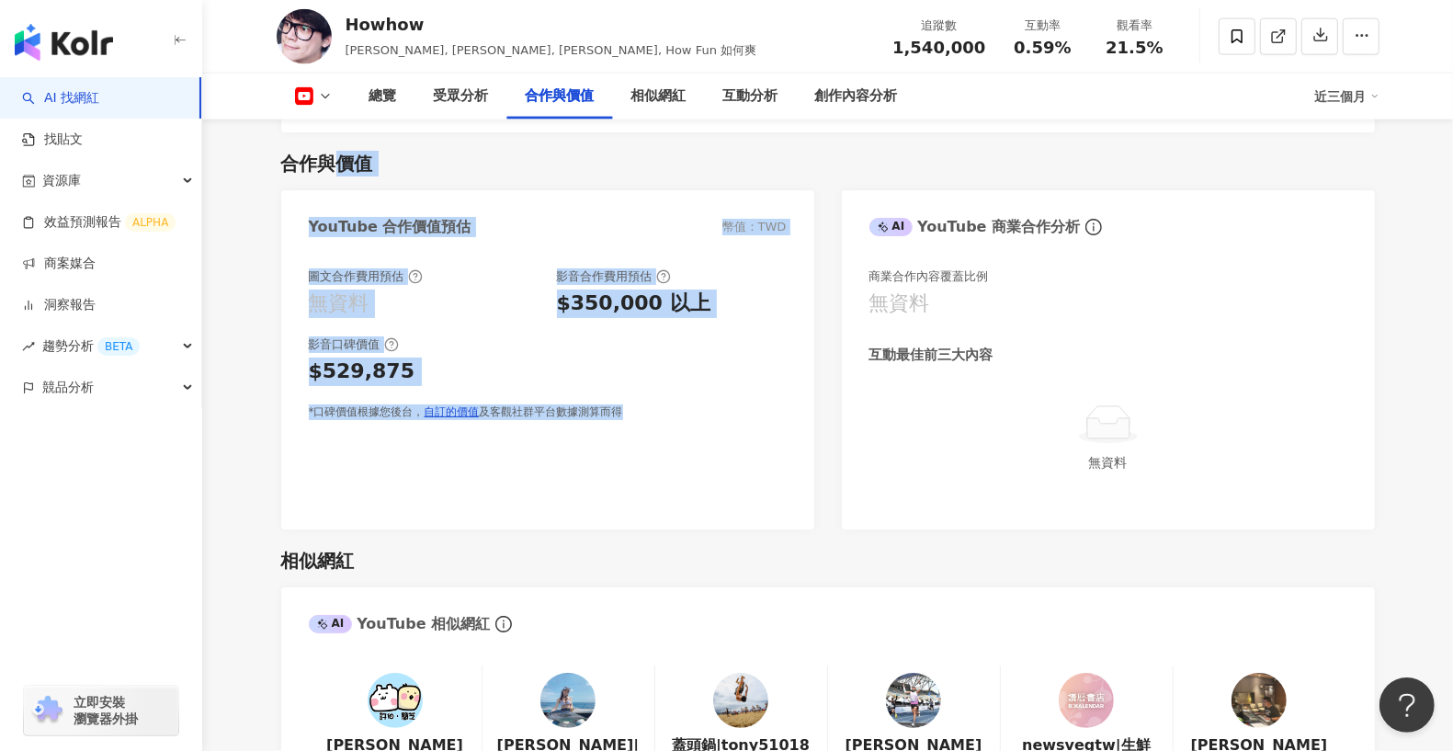
drag, startPoint x: 332, startPoint y: 170, endPoint x: 686, endPoint y: 472, distance: 464.9
click at [686, 472] on div "合作與價值 YouTube 合作價值預估 幣值：TWD 圖文合作費用預估 無資料 影音合作費用預估 $350,000 以上 影音口碑價值 $529,875 *…" at bounding box center [828, 330] width 1094 height 397
click at [686, 472] on div "圖文合作費用預估 無資料 影音合作費用預估 $350,000 以上 影音口碑價值 $529,875 *口碑價值根據您後台， 自訂的價值 及客觀社群平台數據測算…" at bounding box center [547, 389] width 533 height 279
drag, startPoint x: 688, startPoint y: 471, endPoint x: 213, endPoint y: 167, distance: 563.0
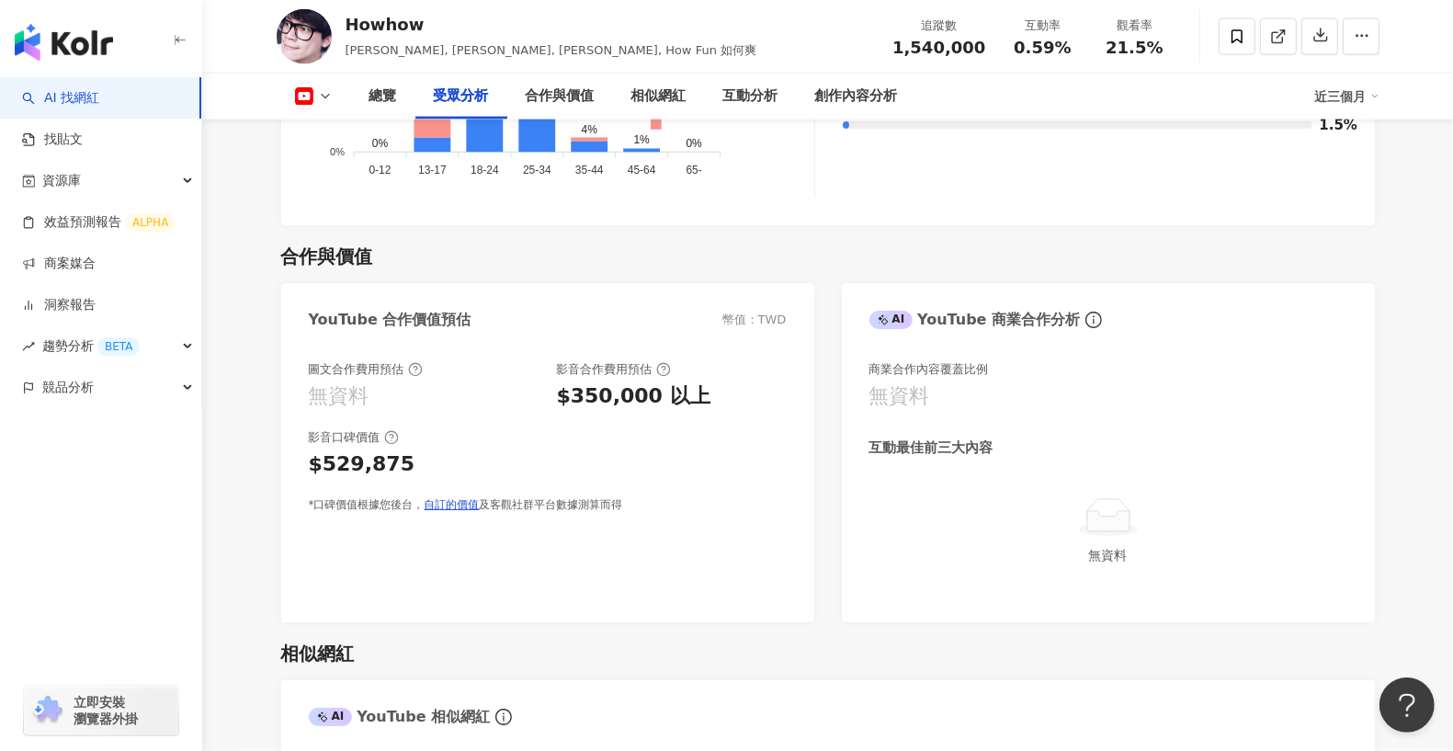
click at [1044, 235] on div "合作與價值 YouTube 合作價值預估 幣值：TWD 圖文合作費用預估 無資料 影音合作費用預估 $350,000 以上 影音口碑價值 $529,875 *…" at bounding box center [828, 423] width 1094 height 397
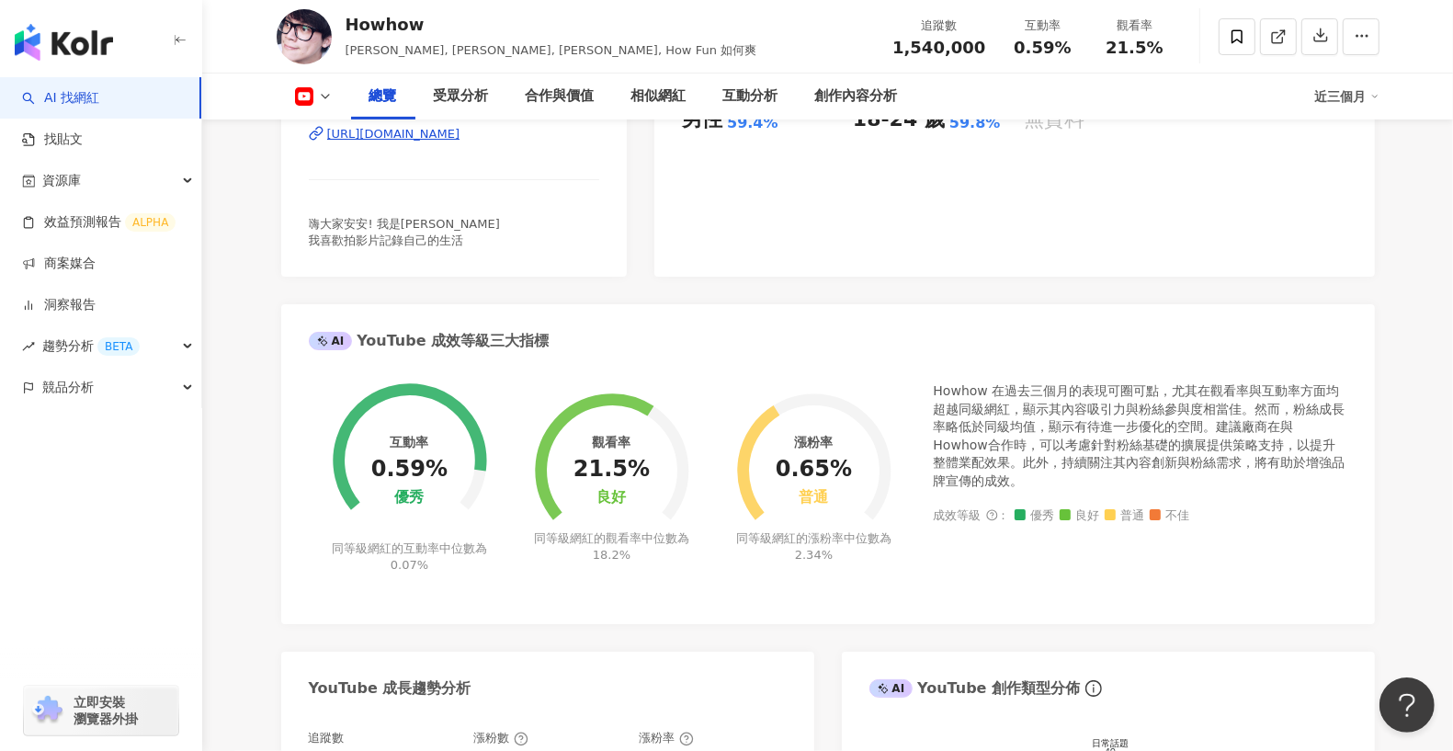
scroll to position [0, 0]
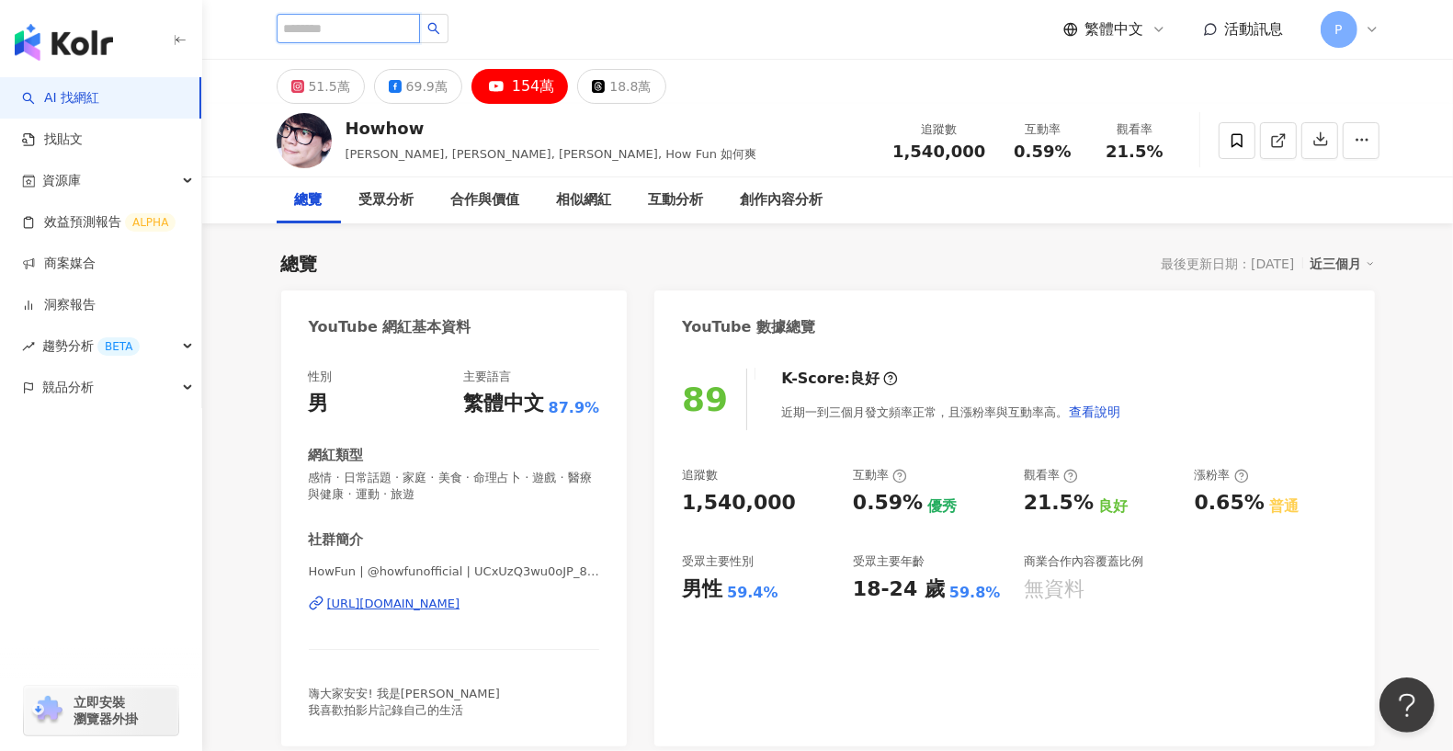
click at [357, 28] on input "search" at bounding box center [348, 28] width 143 height 29
type input "*"
type input "***"
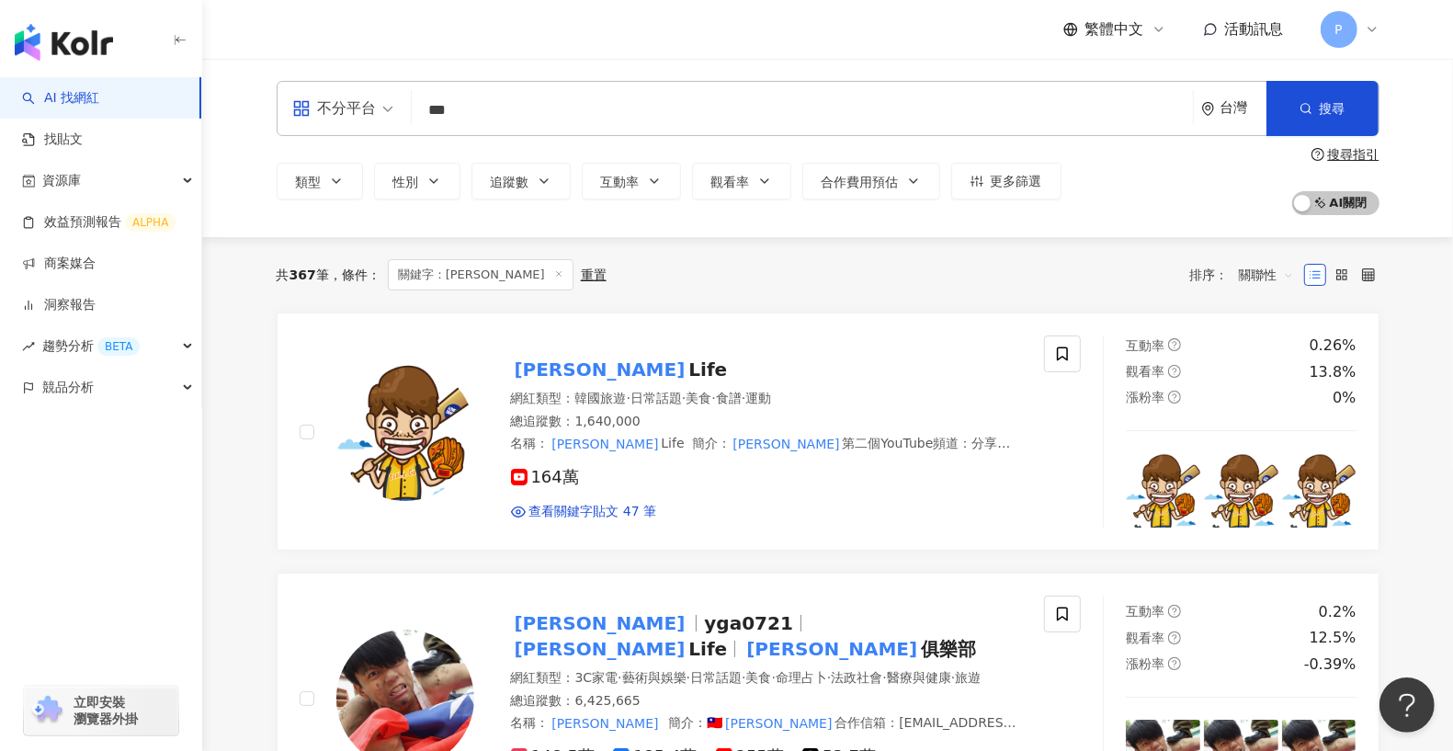
click at [500, 99] on input "***" at bounding box center [802, 110] width 767 height 35
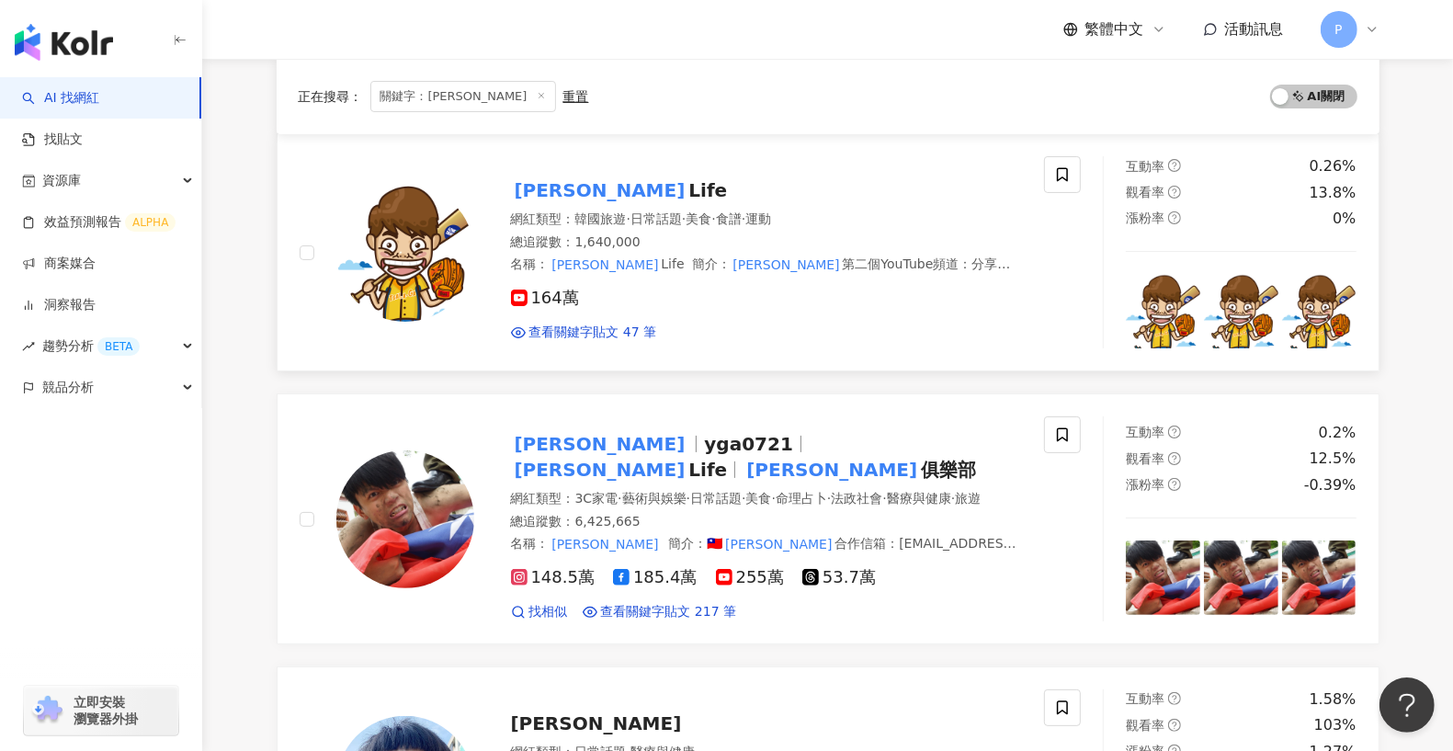
scroll to position [235, 0]
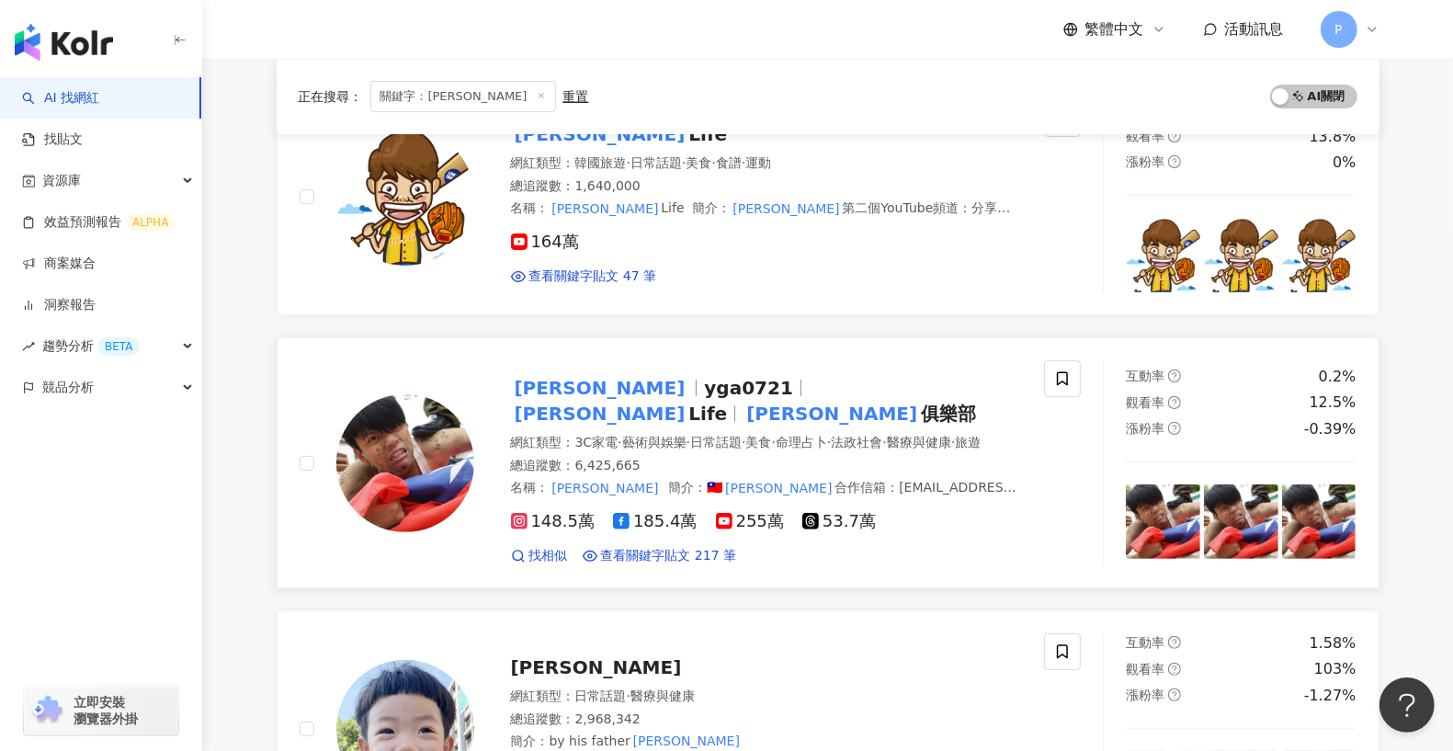
click at [381, 477] on img at bounding box center [405, 463] width 138 height 138
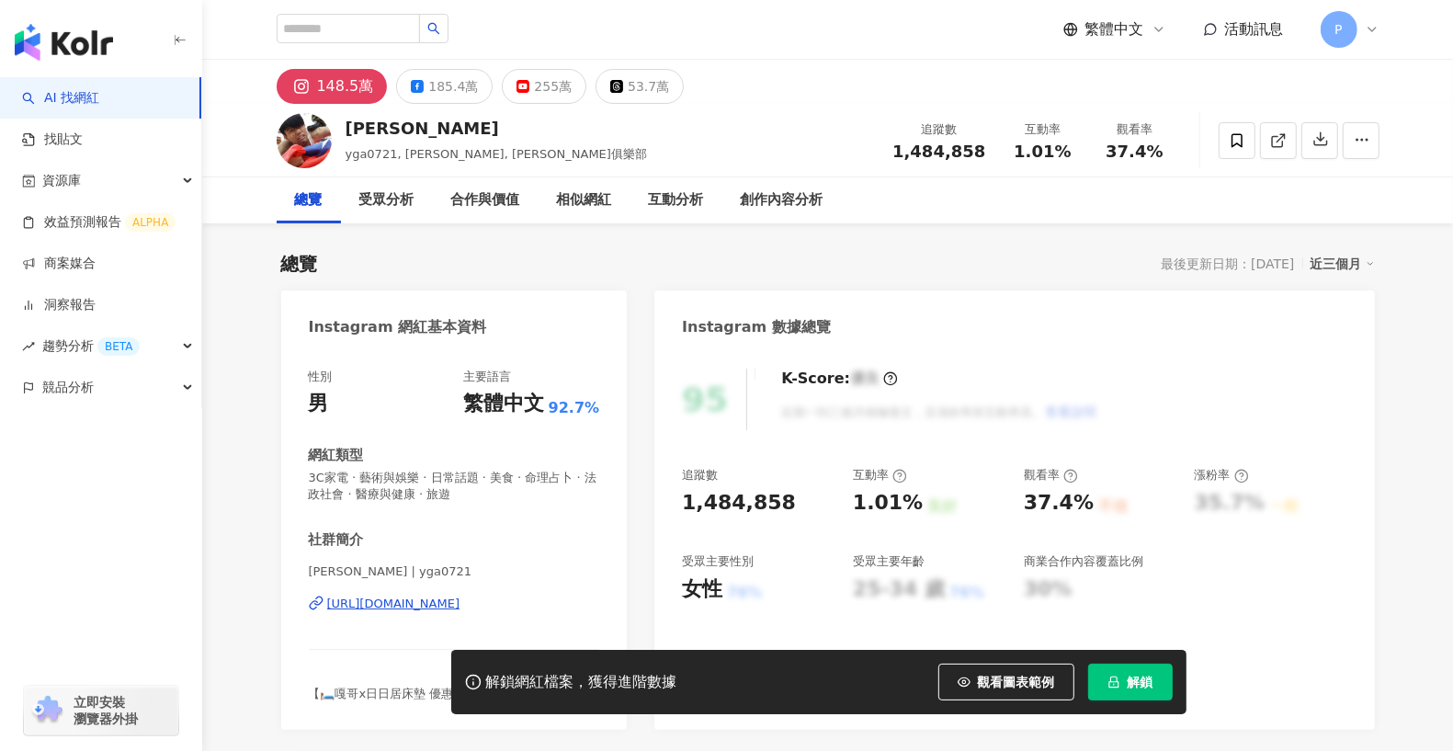
click at [1127, 681] on button "解鎖" at bounding box center [1130, 682] width 85 height 37
click at [534, 81] on div "255萬" at bounding box center [553, 87] width 38 height 26
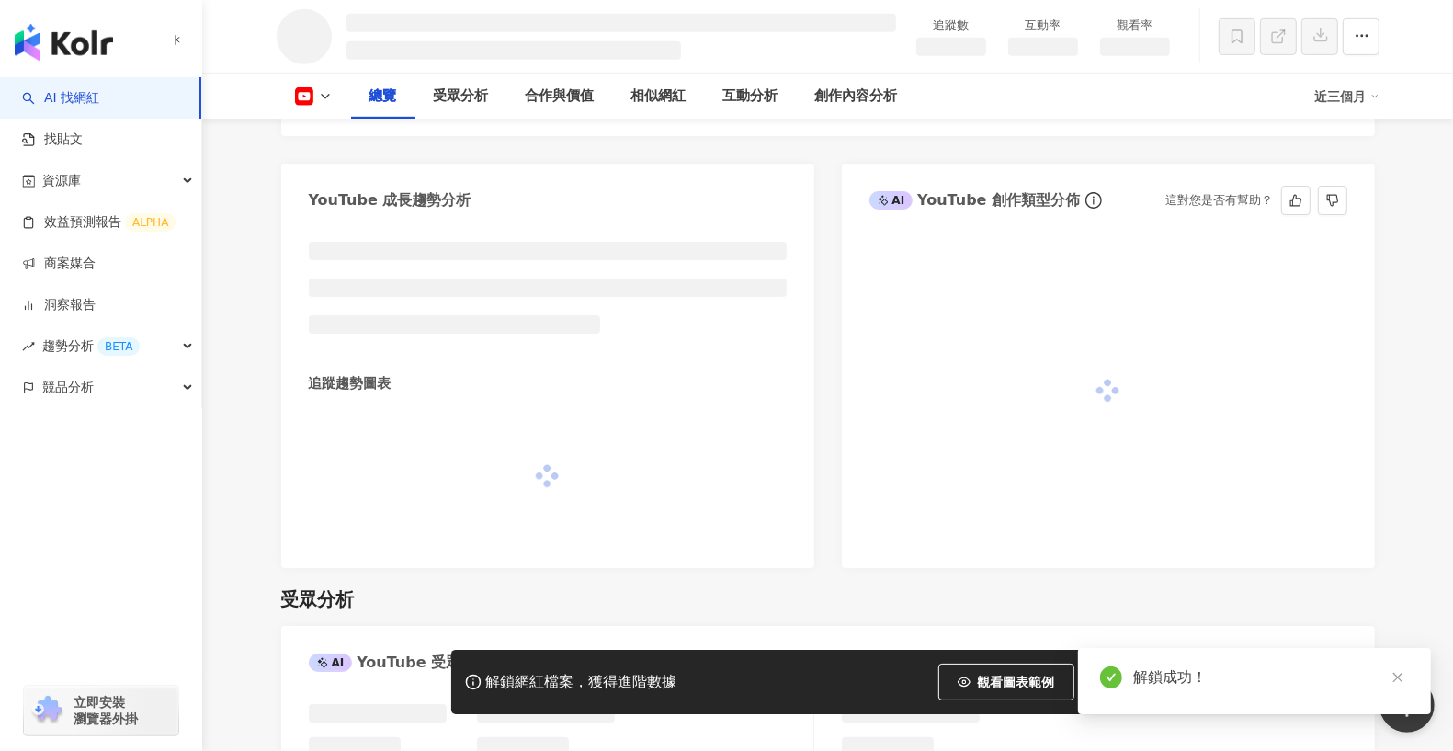
scroll to position [971, 0]
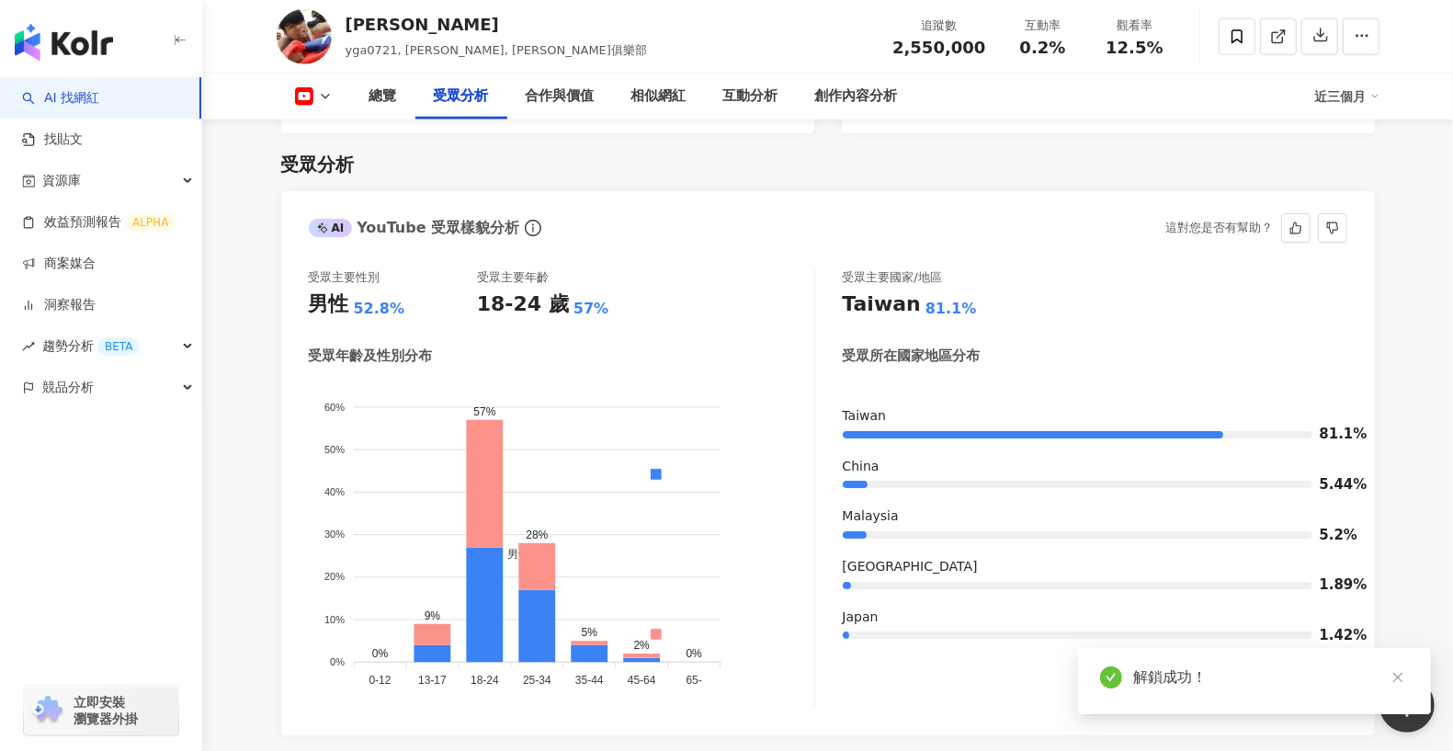
scroll to position [2068, 0]
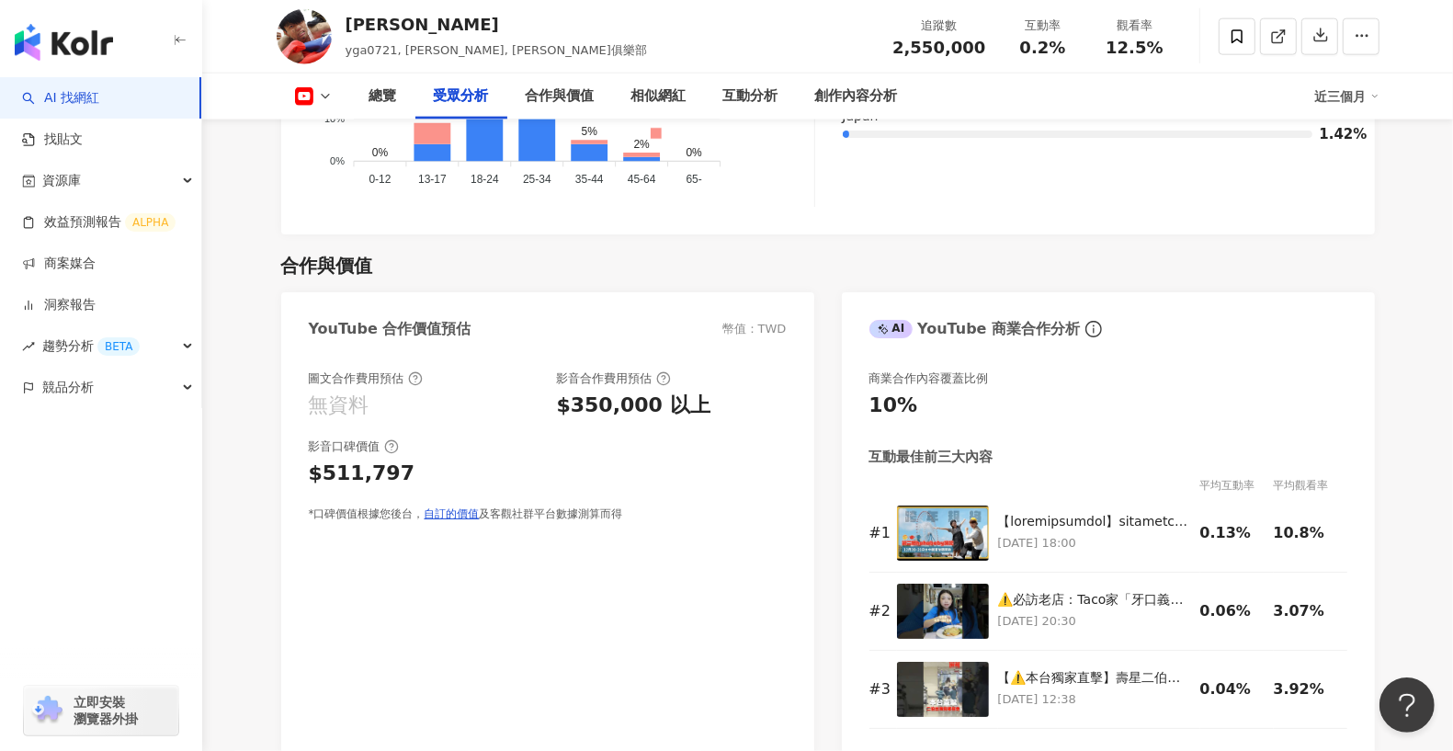
click at [537, 506] on div "圖文合作費用預估 無資料 影音合作費用預估 $350,000 以上 影音口碑價值 $511,797 *口碑價值根據您後台， 自訂的價值 及客觀社群平台數據測算…" at bounding box center [548, 446] width 478 height 152
click at [535, 484] on div "$511,797" at bounding box center [548, 474] width 478 height 28
click at [329, 405] on div "圖文合作費用預估 無資料 影音合作費用預估 $350,000 以上 影音口碑價值 $511,797 *口碑價值根據您後台， 自訂的價值 及客觀社群平台數據測算…" at bounding box center [548, 446] width 478 height 152
click at [451, 457] on div "影音口碑價值 $511,797" at bounding box center [548, 463] width 478 height 50
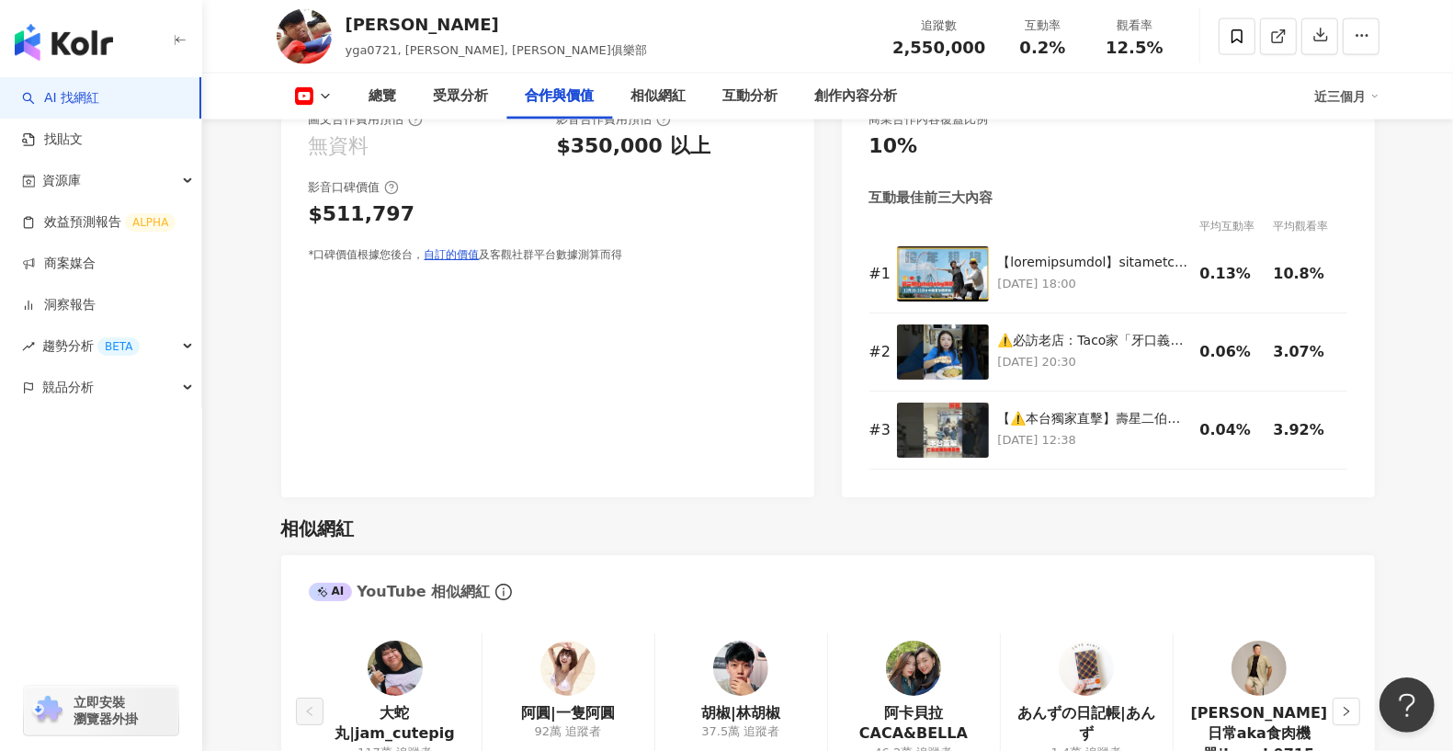
scroll to position [2031, 0]
